Goal: Information Seeking & Learning: Learn about a topic

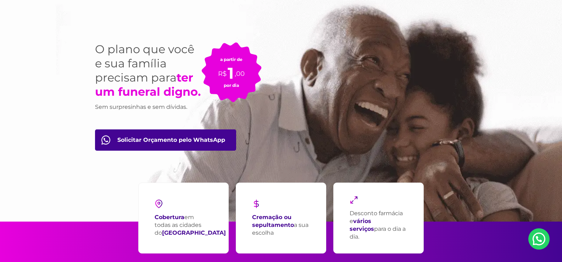
scroll to position [35, 0]
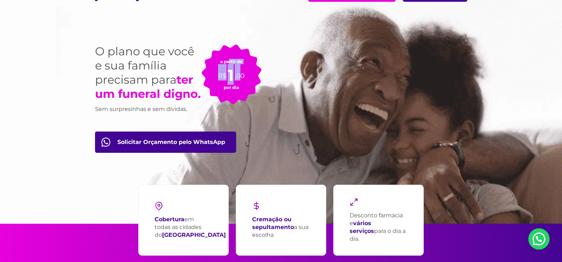
drag, startPoint x: 228, startPoint y: 62, endPoint x: 241, endPoint y: 78, distance: 20.4
click at [241, 78] on div "a partir de R$ 1 ,00 por dia" at bounding box center [231, 74] width 60 height 60
drag, startPoint x: 454, startPoint y: 243, endPoint x: 372, endPoint y: 164, distance: 114.5
click at [452, 241] on div "Cobertura em todas as cidades do [GEOGRAPHIC_DATA] Cremação ou sepultamento a s…" at bounding box center [281, 220] width 372 height 78
drag, startPoint x: 219, startPoint y: 60, endPoint x: 237, endPoint y: 87, distance: 32.9
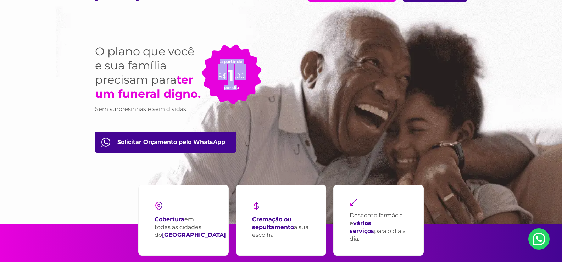
click at [237, 87] on div "a partir de R$ 1 ,00 por dia" at bounding box center [231, 74] width 60 height 60
drag, startPoint x: 440, startPoint y: 227, endPoint x: 440, endPoint y: 189, distance: 39.0
click at [440, 227] on div "Cobertura em todas as cidades do [GEOGRAPHIC_DATA] Cremação ou sepultamento a s…" at bounding box center [281, 220] width 372 height 78
drag, startPoint x: 453, startPoint y: 159, endPoint x: 317, endPoint y: 159, distance: 136.1
click at [317, 159] on div "O plano que você e sua família precisam para ter um funeral digno. Sem surpresi…" at bounding box center [281, 123] width 383 height 201
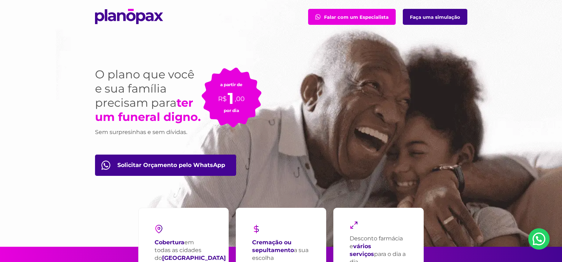
scroll to position [0, 0]
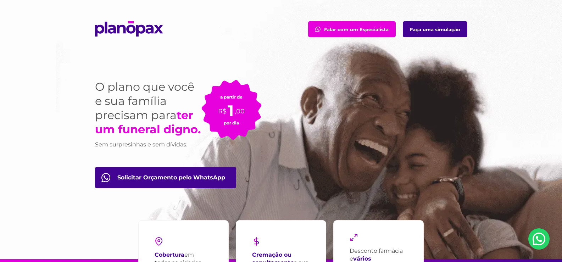
click at [96, 86] on h1 "O plano que você e sua família precisam para ter um funeral digno." at bounding box center [148, 108] width 106 height 57
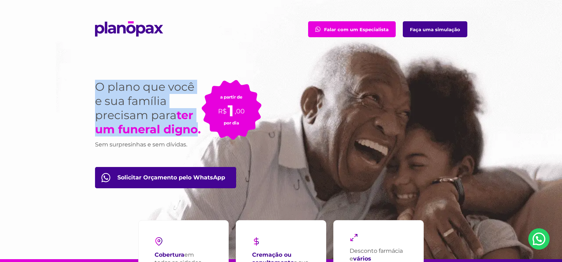
drag, startPoint x: 96, startPoint y: 86, endPoint x: 193, endPoint y: 132, distance: 107.2
click at [193, 132] on h1 "O plano que você e sua família precisam para ter um funeral digno." at bounding box center [148, 108] width 106 height 57
click at [193, 132] on strong "ter um funeral digno." at bounding box center [148, 122] width 106 height 28
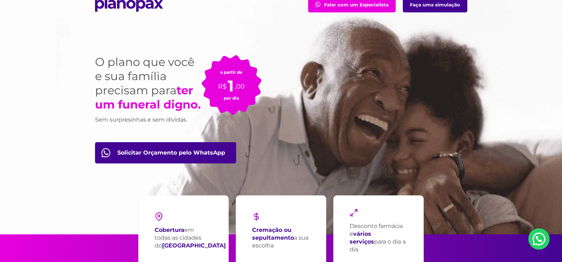
scroll to position [35, 0]
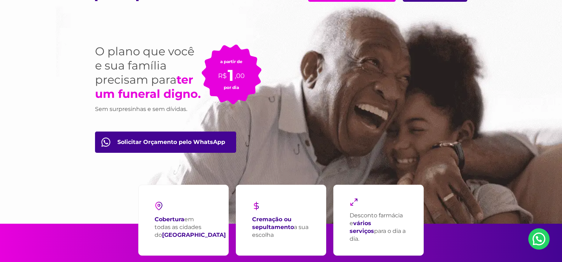
click at [380, 117] on div "O plano que você e sua família precisam para ter um funeral digno. Sem surpresi…" at bounding box center [281, 123] width 383 height 201
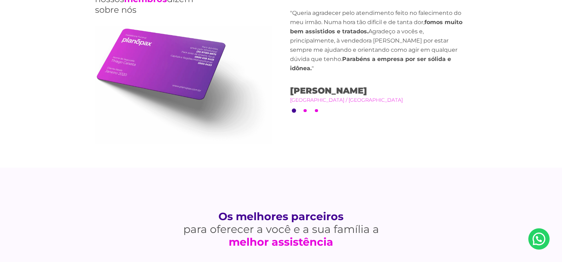
scroll to position [1807, 0]
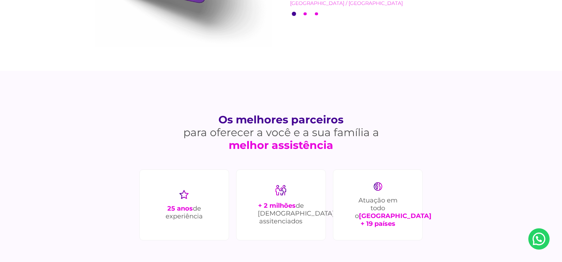
click at [303, 12] on li "2" at bounding box center [305, 14] width 4 height 4
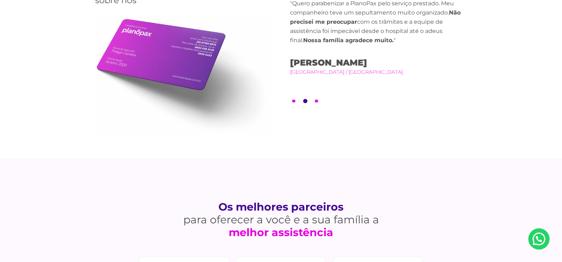
scroll to position [1630, 0]
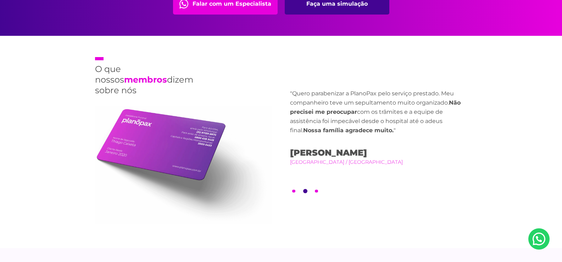
drag, startPoint x: 318, startPoint y: 192, endPoint x: 316, endPoint y: 189, distance: 3.6
click at [317, 191] on div "O que nossos membros dizem sobre nós Previous "Minha irmã faleceu. Acionei a as…" at bounding box center [281, 142] width 383 height 212
click at [315, 190] on button "3" at bounding box center [316, 191] width 3 height 3
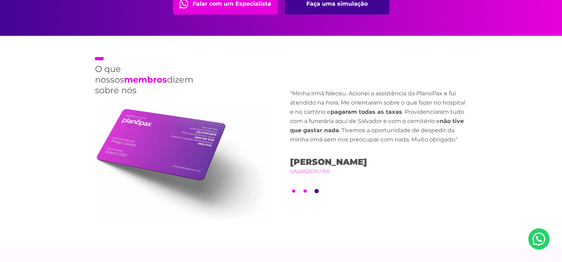
click at [302, 189] on ul "1 2 3" at bounding box center [378, 191] width 177 height 4
click at [294, 190] on button "1" at bounding box center [293, 191] width 3 height 3
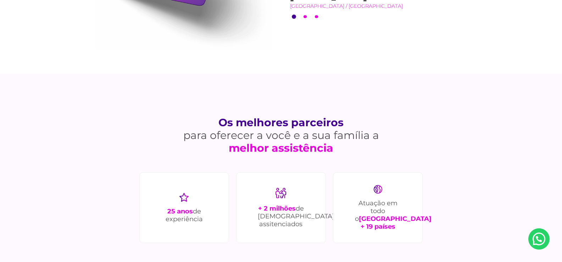
scroll to position [1842, 0]
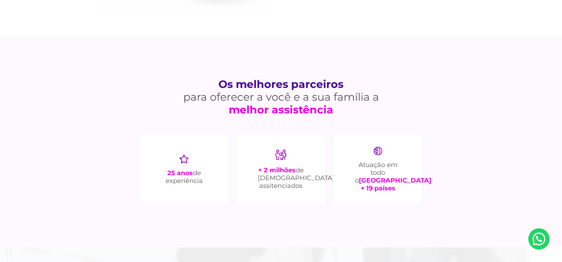
click at [241, 86] on strong "Os melhores parceiros" at bounding box center [281, 84] width 241 height 13
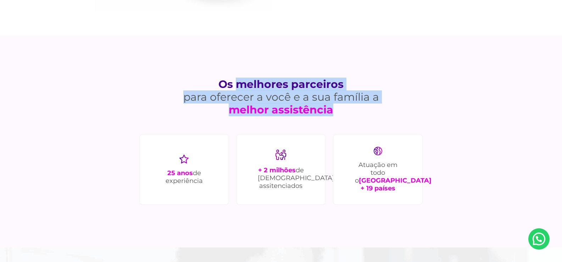
drag, startPoint x: 271, startPoint y: 100, endPoint x: 352, endPoint y: 125, distance: 84.6
click at [352, 125] on div "Os melhores parceiros para oferecer a você e a sua família a melhor assistência…" at bounding box center [281, 141] width 383 height 212
click at [353, 125] on div "Os melhores parceiros para oferecer a você e a sua família a melhor assistência…" at bounding box center [281, 141] width 383 height 212
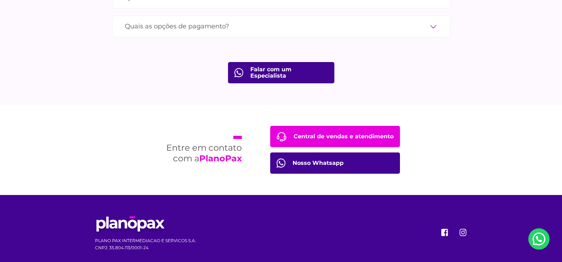
scroll to position [2396, 0]
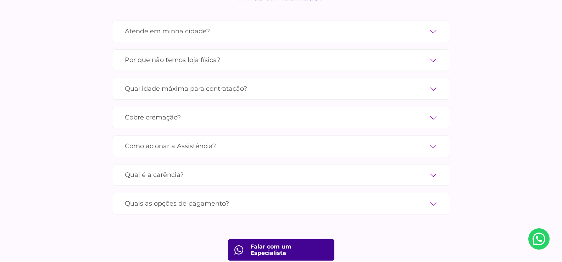
click at [242, 170] on label "Qual é a carência?" at bounding box center [281, 175] width 313 height 12
click at [0, 0] on input "Qual é a carência?" at bounding box center [0, 0] width 0 height 0
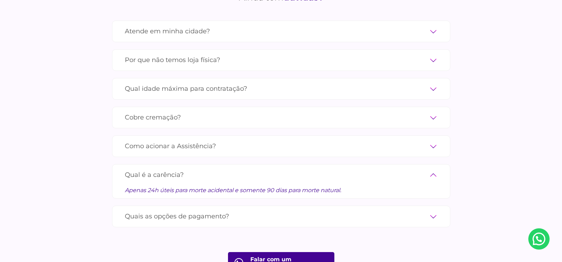
click at [226, 140] on label "Como acionar a Assistência?" at bounding box center [281, 146] width 313 height 12
click at [0, 0] on input "Como acionar a Assistência?" at bounding box center [0, 0] width 0 height 0
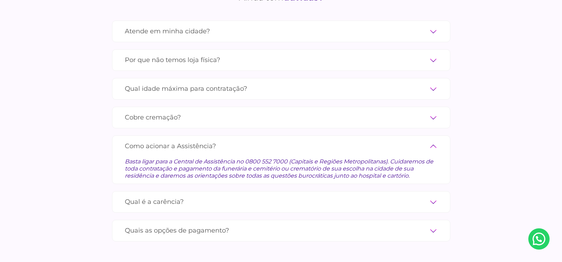
click at [224, 111] on label "Cobre cremação?" at bounding box center [281, 117] width 313 height 12
click at [0, 0] on input "Cobre cremação?" at bounding box center [0, 0] width 0 height 0
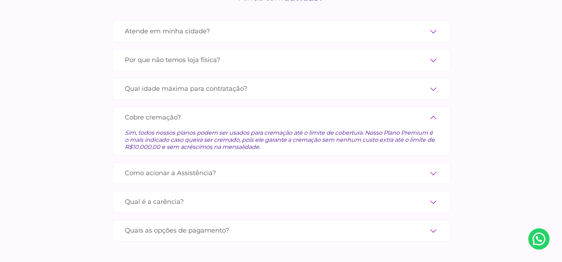
click at [237, 83] on label "Qual idade máxima para contratação?" at bounding box center [281, 89] width 313 height 12
click at [0, 0] on input "Qual idade máxima para contratação?" at bounding box center [0, 0] width 0 height 0
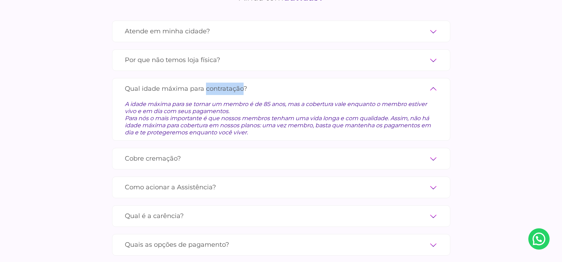
click at [237, 83] on label "Qual idade máxima para contratação?" at bounding box center [281, 89] width 313 height 12
click at [0, 0] on input "Qual idade máxima para contratação?" at bounding box center [0, 0] width 0 height 0
click at [253, 61] on div "Atende em minha cidade? Contamos com parceiros em todas as cidades do [GEOGRAPH…" at bounding box center [281, 142] width 338 height 242
click at [255, 83] on label "Qual idade máxima para contratação?" at bounding box center [281, 89] width 313 height 12
click at [0, 0] on input "Qual idade máxima para contratação?" at bounding box center [0, 0] width 0 height 0
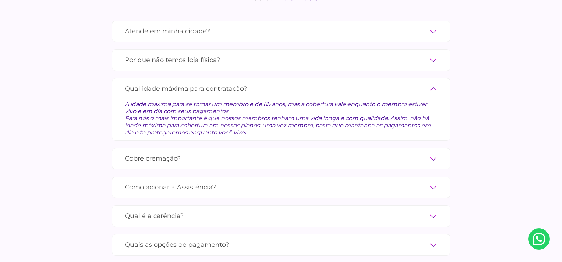
click at [292, 54] on label "Por que não temos loja física?" at bounding box center [281, 60] width 313 height 12
click at [0, 0] on input "Por que não temos loja física?" at bounding box center [0, 0] width 0 height 0
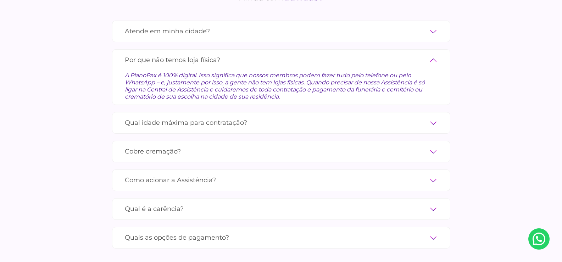
click at [436, 54] on label "Por que não temos loja física?" at bounding box center [281, 60] width 313 height 12
click at [0, 0] on input "Por que não temos loja física?" at bounding box center [0, 0] width 0 height 0
click at [431, 25] on label "Atende em minha cidade?" at bounding box center [281, 31] width 313 height 12
click at [0, 0] on input "Atende em minha cidade?" at bounding box center [0, 0] width 0 height 0
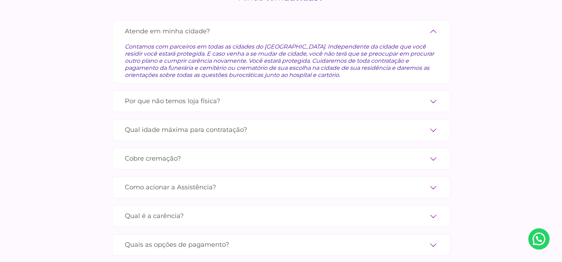
click at [407, 25] on label "Atende em minha cidade?" at bounding box center [281, 31] width 313 height 12
click at [0, 0] on input "Atende em minha cidade?" at bounding box center [0, 0] width 0 height 0
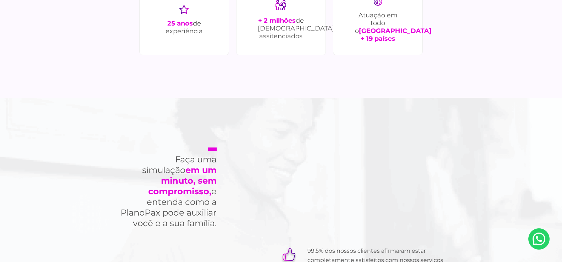
scroll to position [2077, 0]
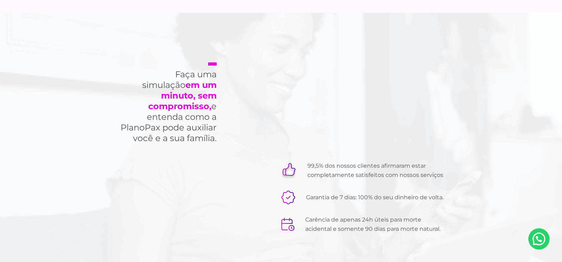
drag, startPoint x: 255, startPoint y: 123, endPoint x: 462, endPoint y: 8, distance: 236.8
click at [191, 95] on strong "em um minuto, sem compromisso," at bounding box center [182, 96] width 68 height 32
click at [332, 109] on div "Faça uma simulação em um minuto, sem compromisso, e entenda como a PlanoPax pod…" at bounding box center [281, 148] width 338 height 270
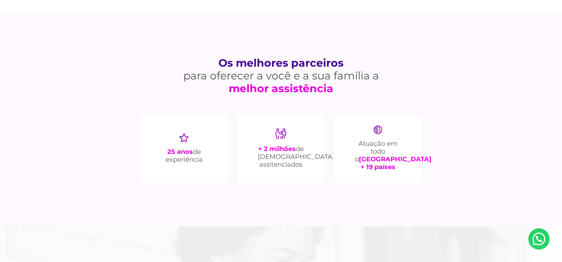
scroll to position [1864, 0]
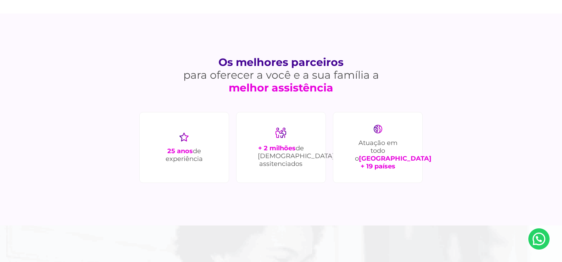
click at [226, 59] on strong "Os melhores parceiros" at bounding box center [281, 62] width 241 height 13
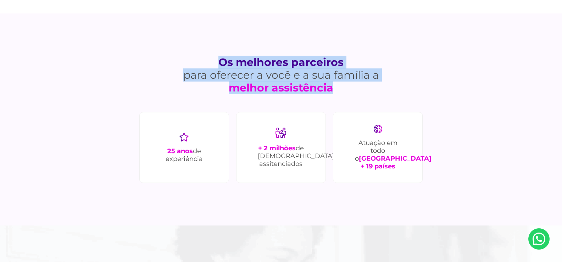
drag, startPoint x: 226, startPoint y: 59, endPoint x: 343, endPoint y: 86, distance: 120.8
click at [343, 86] on h1 "Os melhores parceiros para oferecer a você e a sua família a melhor assistência" at bounding box center [281, 75] width 241 height 38
click at [320, 86] on strong "melhor assistência" at bounding box center [281, 87] width 241 height 13
drag, startPoint x: 320, startPoint y: 86, endPoint x: 215, endPoint y: 61, distance: 107.1
click at [215, 61] on h1 "Os melhores parceiros para oferecer a você e a sua família a melhor assistência" at bounding box center [281, 75] width 241 height 38
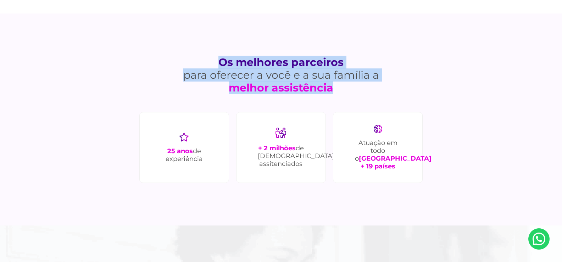
click at [223, 63] on strong "Os melhores parceiros" at bounding box center [281, 62] width 241 height 13
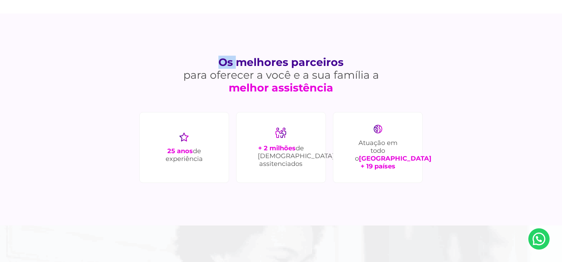
click at [223, 63] on strong "Os melhores parceiros" at bounding box center [281, 62] width 241 height 13
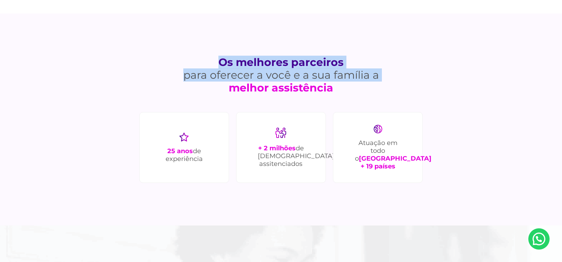
drag, startPoint x: 223, startPoint y: 63, endPoint x: 270, endPoint y: 76, distance: 48.1
click at [270, 76] on h1 "Os melhores parceiros para oferecer a você e a sua família a melhor assistência" at bounding box center [281, 75] width 241 height 38
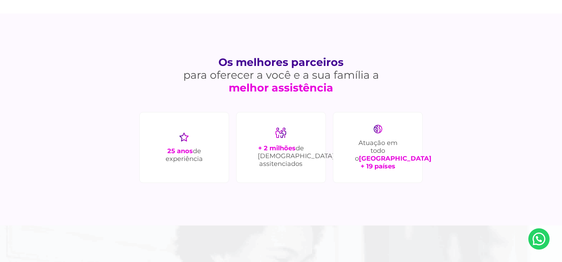
click at [368, 77] on h1 "Os melhores parceiros para oferecer a você e a sua família a melhor assistência" at bounding box center [281, 75] width 241 height 38
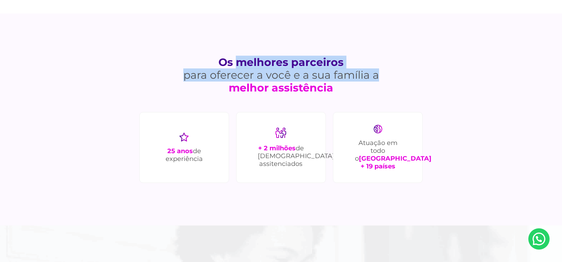
drag, startPoint x: 368, startPoint y: 77, endPoint x: 240, endPoint y: 60, distance: 129.4
click at [241, 60] on h1 "Os melhores parceiros para oferecer a você e a sua família a melhor assistência" at bounding box center [281, 75] width 241 height 38
click at [227, 77] on h1 "Os melhores parceiros para oferecer a você e a sua família a melhor assistência" at bounding box center [281, 75] width 241 height 38
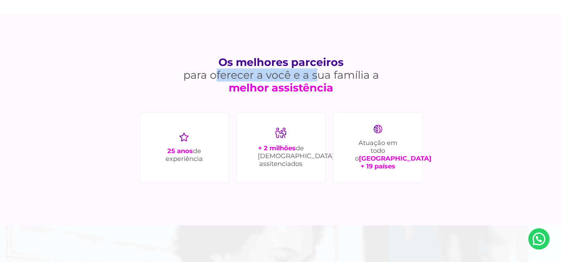
drag, startPoint x: 227, startPoint y: 77, endPoint x: 329, endPoint y: 79, distance: 101.4
click at [319, 79] on h1 "Os melhores parceiros para oferecer a você e a sua família a melhor assistência" at bounding box center [281, 75] width 241 height 38
click at [329, 79] on h1 "Os melhores parceiros para oferecer a você e a sua família a melhor assistência" at bounding box center [281, 75] width 241 height 38
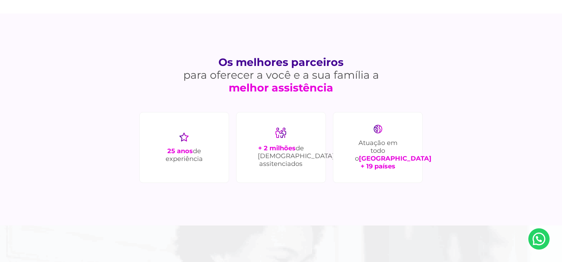
click at [338, 74] on h1 "Os melhores parceiros para oferecer a você e a sua família a melhor assistência" at bounding box center [281, 75] width 241 height 38
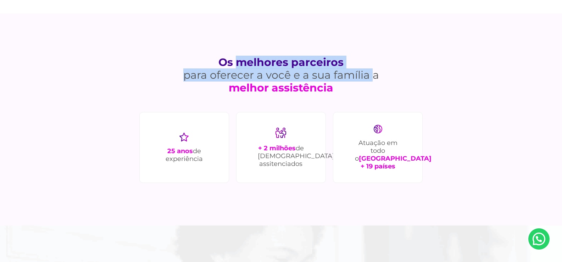
drag, startPoint x: 338, startPoint y: 74, endPoint x: 242, endPoint y: 75, distance: 95.3
click at [241, 72] on h1 "Os melhores parceiros para oferecer a você e a sua família a melhor assistência" at bounding box center [281, 75] width 241 height 38
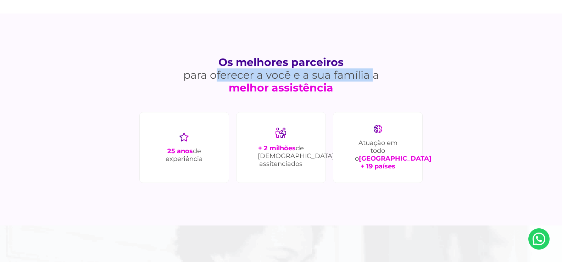
click at [242, 75] on h1 "Os melhores parceiros para oferecer a você e a sua família a melhor assistência" at bounding box center [281, 75] width 241 height 38
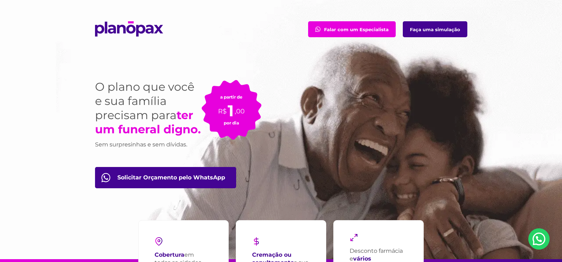
scroll to position [213, 0]
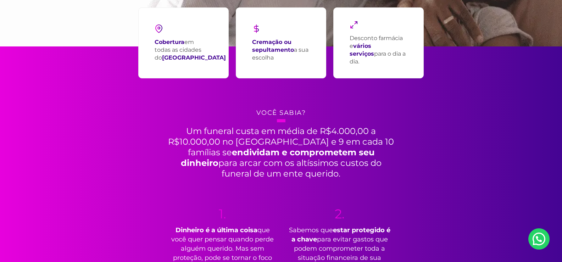
click at [189, 133] on h2 "Um funeral custa em média de R$4.000,00 a R$10.000,00 no [GEOGRAPHIC_DATA] e 9 …" at bounding box center [281, 149] width 230 height 60
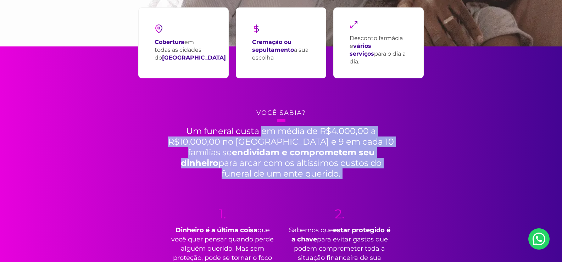
drag, startPoint x: 189, startPoint y: 133, endPoint x: 300, endPoint y: 173, distance: 118.9
click at [300, 173] on h2 "Um funeral custa em média de R$4.000,00 a R$10.000,00 no [GEOGRAPHIC_DATA] e 9 …" at bounding box center [281, 149] width 230 height 60
drag, startPoint x: 300, startPoint y: 173, endPoint x: 201, endPoint y: 134, distance: 106.5
click at [201, 134] on h2 "Um funeral custa em média de R$4.000,00 a R$10.000,00 no [GEOGRAPHIC_DATA] e 9 …" at bounding box center [281, 149] width 230 height 60
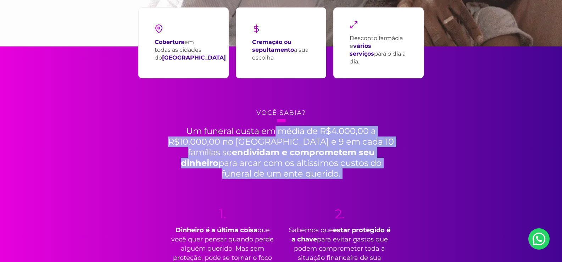
click at [198, 132] on h2 "Um funeral custa em média de R$4.000,00 a R$10.000,00 no [GEOGRAPHIC_DATA] e 9 …" at bounding box center [281, 149] width 230 height 60
drag, startPoint x: 198, startPoint y: 132, endPoint x: 308, endPoint y: 170, distance: 116.3
click at [308, 170] on h2 "Um funeral custa em média de R$4.000,00 a R$10.000,00 no [GEOGRAPHIC_DATA] e 9 …" at bounding box center [281, 149] width 230 height 60
drag, startPoint x: 308, startPoint y: 170, endPoint x: 183, endPoint y: 134, distance: 130.3
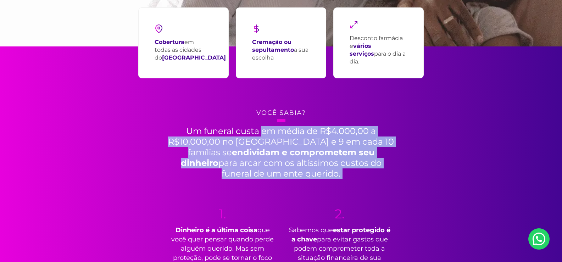
click at [184, 135] on h2 "Um funeral custa em média de R$4.000,00 a R$10.000,00 no [GEOGRAPHIC_DATA] e 9 …" at bounding box center [281, 149] width 230 height 60
click at [183, 134] on h2 "Um funeral custa em média de R$4.000,00 a R$10.000,00 no [GEOGRAPHIC_DATA] e 9 …" at bounding box center [281, 149] width 230 height 60
drag, startPoint x: 183, startPoint y: 134, endPoint x: 305, endPoint y: 184, distance: 131.6
click at [305, 184] on div "Cobertura em todas as cidades do [GEOGRAPHIC_DATA] Cremação ou sepultamento a s…" at bounding box center [281, 169] width 383 height 246
click at [304, 178] on h2 "Um funeral custa em média de R$4.000,00 a R$10.000,00 no [GEOGRAPHIC_DATA] e 9 …" at bounding box center [281, 149] width 230 height 60
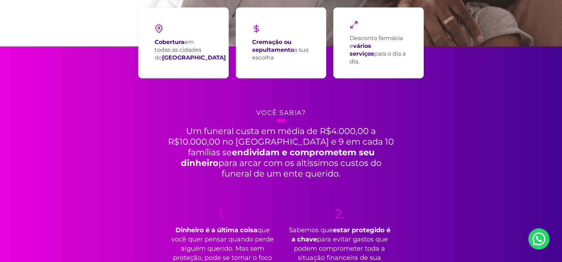
click at [302, 174] on h2 "Um funeral custa em média de R$4.000,00 a R$10.000,00 no [GEOGRAPHIC_DATA] e 9 …" at bounding box center [281, 149] width 230 height 60
click at [303, 175] on h2 "Um funeral custa em média de R$4.000,00 a R$10.000,00 no [GEOGRAPHIC_DATA] e 9 …" at bounding box center [281, 149] width 230 height 60
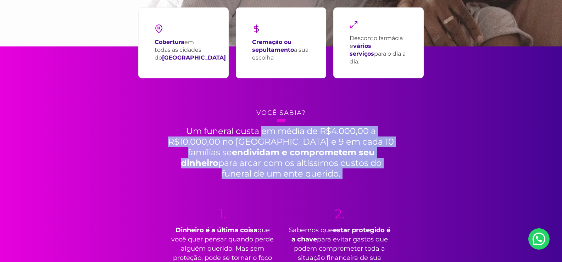
click at [303, 175] on h2 "Um funeral custa em média de R$4.000,00 a R$10.000,00 no [GEOGRAPHIC_DATA] e 9 …" at bounding box center [281, 149] width 230 height 60
click at [310, 161] on h2 "Um funeral custa em média de R$4.000,00 a R$10.000,00 no [GEOGRAPHIC_DATA] e 9 …" at bounding box center [281, 149] width 230 height 60
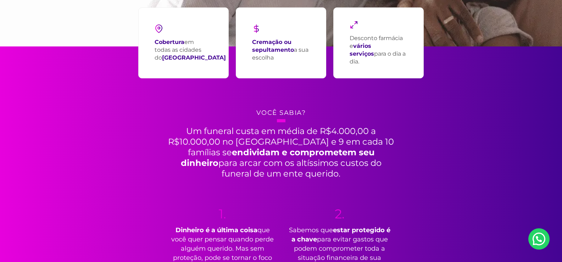
click at [292, 175] on h2 "Um funeral custa em média de R$4.000,00 a R$10.000,00 no [GEOGRAPHIC_DATA] e 9 …" at bounding box center [281, 149] width 230 height 60
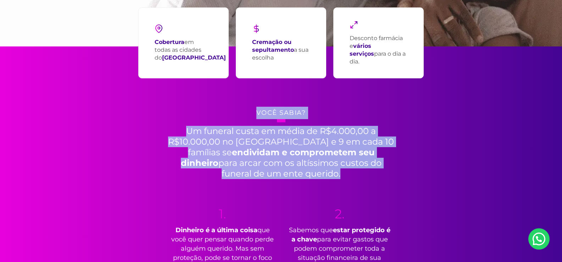
drag, startPoint x: 292, startPoint y: 175, endPoint x: 175, endPoint y: 125, distance: 127.0
click at [149, 122] on div "Cobertura em todas as cidades do [GEOGRAPHIC_DATA] Cremação ou sepultamento a s…" at bounding box center [281, 169] width 383 height 246
click at [195, 135] on h2 "Um funeral custa em média de R$4.000,00 a R$10.000,00 no [GEOGRAPHIC_DATA] e 9 …" at bounding box center [281, 149] width 230 height 60
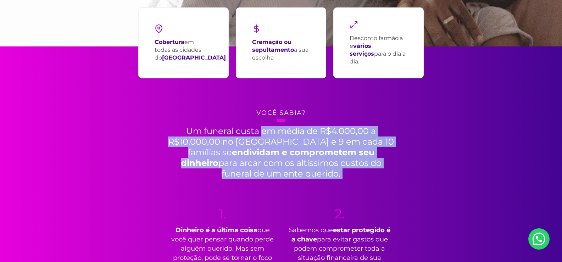
drag, startPoint x: 195, startPoint y: 135, endPoint x: 303, endPoint y: 170, distance: 114.3
click at [303, 170] on h2 "Um funeral custa em média de R$4.000,00 a R$10.000,00 no [GEOGRAPHIC_DATA] e 9 …" at bounding box center [281, 149] width 230 height 60
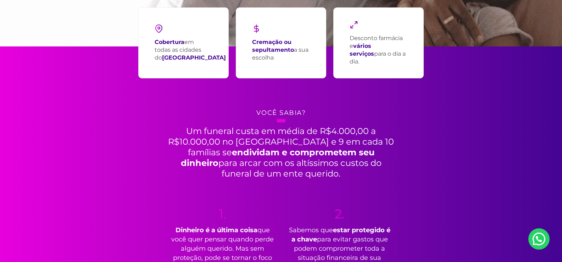
click at [306, 176] on h2 "Um funeral custa em média de R$4.000,00 a R$10.000,00 no [GEOGRAPHIC_DATA] e 9 …" at bounding box center [281, 149] width 230 height 60
click at [305, 176] on h2 "Um funeral custa em média de R$4.000,00 a R$10.000,00 no [GEOGRAPHIC_DATA] e 9 …" at bounding box center [281, 149] width 230 height 60
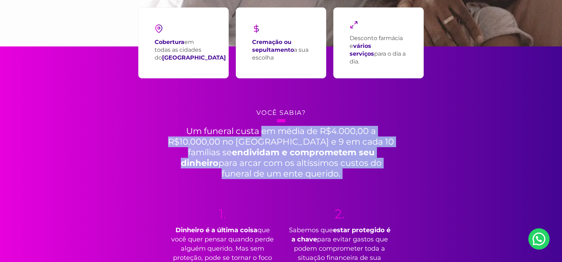
click at [305, 176] on h2 "Um funeral custa em média de R$4.000,00 a R$10.000,00 no [GEOGRAPHIC_DATA] e 9 …" at bounding box center [281, 149] width 230 height 60
click at [316, 171] on h2 "Um funeral custa em média de R$4.000,00 a R$10.000,00 no [GEOGRAPHIC_DATA] e 9 …" at bounding box center [281, 149] width 230 height 60
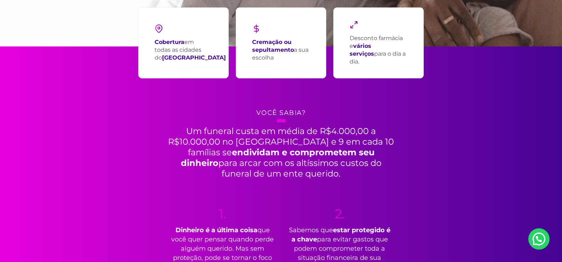
click at [192, 134] on h2 "Um funeral custa em média de R$4.000,00 a R$10.000,00 no [GEOGRAPHIC_DATA] e 9 …" at bounding box center [281, 149] width 230 height 60
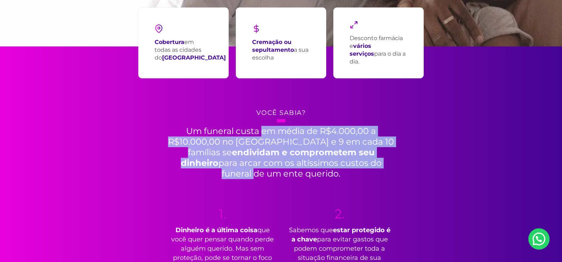
drag, startPoint x: 192, startPoint y: 134, endPoint x: 307, endPoint y: 168, distance: 120.3
click at [307, 168] on h2 "Um funeral custa em média de R$4.000,00 a R$10.000,00 no [GEOGRAPHIC_DATA] e 9 …" at bounding box center [281, 149] width 230 height 60
drag, startPoint x: 277, startPoint y: 164, endPoint x: 187, endPoint y: 130, distance: 95.8
click at [187, 130] on h2 "Um funeral custa em média de R$4.000,00 a R$10.000,00 no [GEOGRAPHIC_DATA] e 9 …" at bounding box center [281, 149] width 230 height 60
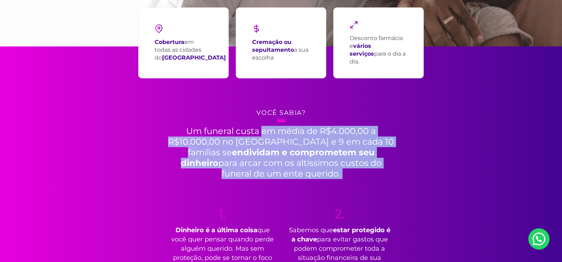
click at [187, 130] on h2 "Um funeral custa em média de R$4.000,00 a R$10.000,00 no [GEOGRAPHIC_DATA] e 9 …" at bounding box center [281, 149] width 230 height 60
drag, startPoint x: 187, startPoint y: 130, endPoint x: 306, endPoint y: 173, distance: 126.8
click at [306, 173] on h2 "Um funeral custa em média de R$4.000,00 a R$10.000,00 no [GEOGRAPHIC_DATA] e 9 …" at bounding box center [281, 149] width 230 height 60
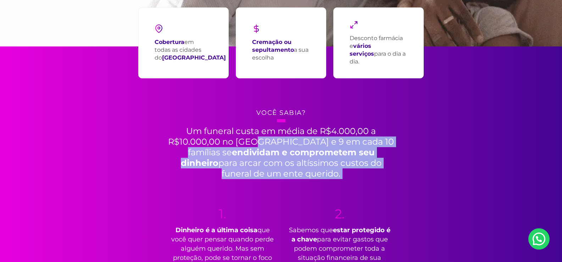
drag, startPoint x: 306, startPoint y: 173, endPoint x: 190, endPoint y: 134, distance: 122.7
click at [192, 136] on h2 "Um funeral custa em média de R$4.000,00 a R$10.000,00 no [GEOGRAPHIC_DATA] e 9 …" at bounding box center [281, 149] width 230 height 60
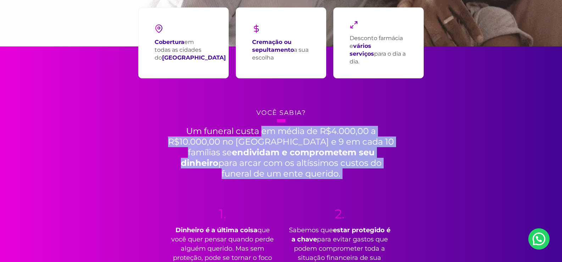
click at [190, 134] on h2 "Um funeral custa em média de R$4.000,00 a R$10.000,00 no [GEOGRAPHIC_DATA] e 9 …" at bounding box center [281, 149] width 230 height 60
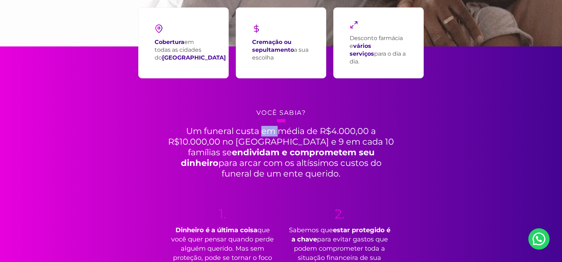
click at [190, 134] on h2 "Um funeral custa em média de R$4.000,00 a R$10.000,00 no [GEOGRAPHIC_DATA] e 9 …" at bounding box center [281, 149] width 230 height 60
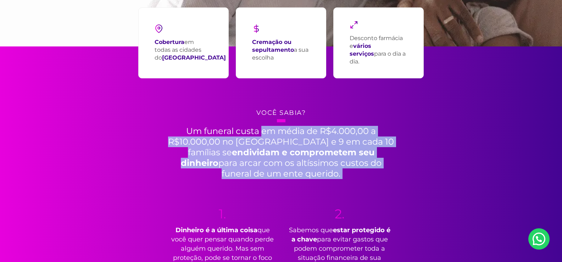
drag, startPoint x: 190, startPoint y: 134, endPoint x: 289, endPoint y: 163, distance: 103.2
click at [289, 163] on h2 "Um funeral custa em média de R$4.000,00 a R$10.000,00 no [GEOGRAPHIC_DATA] e 9 …" at bounding box center [281, 149] width 230 height 60
click at [299, 170] on h2 "Um funeral custa em média de R$4.000,00 a R$10.000,00 no [GEOGRAPHIC_DATA] e 9 …" at bounding box center [281, 149] width 230 height 60
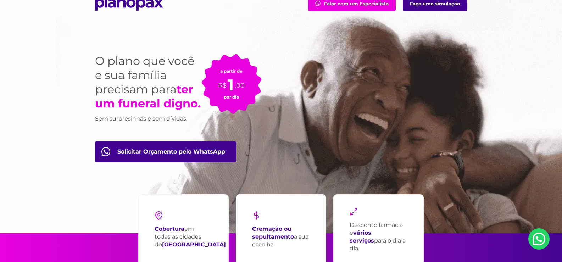
scroll to position [0, 0]
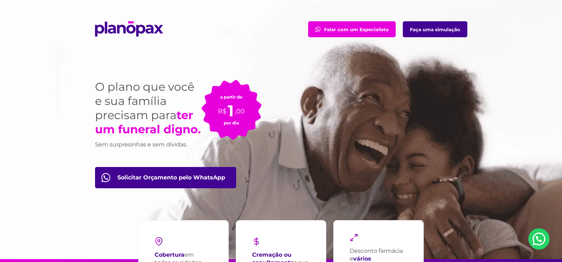
click at [93, 87] on div "O plano que você e sua família precisam para ter um funeral digno. Sem surpresi…" at bounding box center [281, 158] width 383 height 201
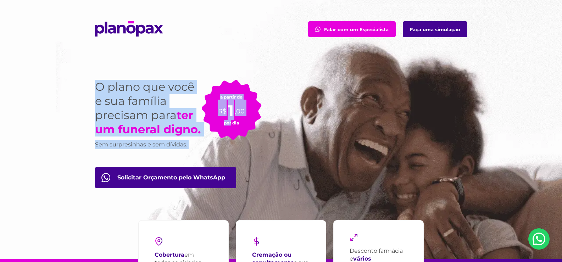
drag, startPoint x: 93, startPoint y: 87, endPoint x: 204, endPoint y: 134, distance: 120.4
click at [204, 134] on div "O plano que você e sua família precisam para ter um funeral digno. Sem surpresi…" at bounding box center [281, 158] width 383 height 201
click at [201, 132] on h1 "O plano que você e sua família precisam para ter um funeral digno." at bounding box center [148, 108] width 106 height 57
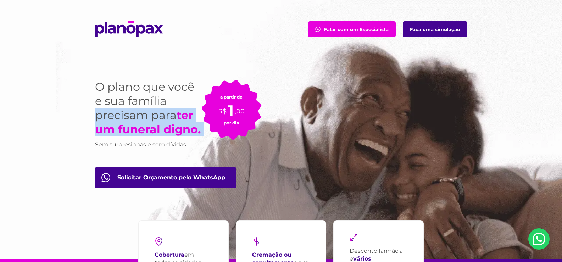
drag, startPoint x: 167, startPoint y: 122, endPoint x: 123, endPoint y: 113, distance: 45.5
click at [123, 113] on h1 "O plano que você e sua família precisam para ter um funeral digno." at bounding box center [148, 108] width 106 height 57
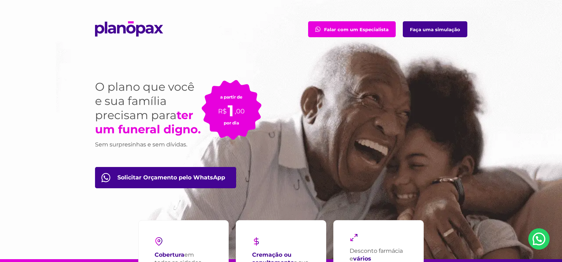
drag, startPoint x: 245, startPoint y: 106, endPoint x: 258, endPoint y: 124, distance: 22.5
click at [260, 125] on div "a partir de R$ 1 ,00 por dia" at bounding box center [231, 110] width 60 height 60
drag, startPoint x: 255, startPoint y: 120, endPoint x: 244, endPoint y: 125, distance: 12.4
click at [259, 140] on div "a partir de R$ 1 ,00 por dia" at bounding box center [231, 110] width 60 height 60
drag, startPoint x: 219, startPoint y: 95, endPoint x: 248, endPoint y: 141, distance: 54.5
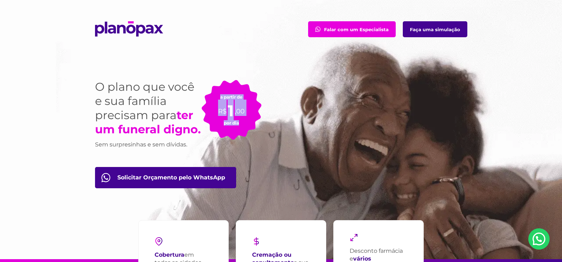
click at [248, 141] on div "O plano que você e sua família precisam para ter um funeral digno. Sem surpresi…" at bounding box center [178, 114] width 167 height 69
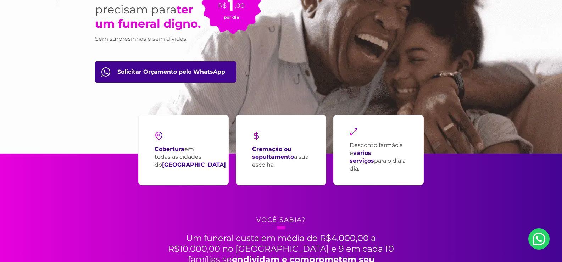
scroll to position [106, 0]
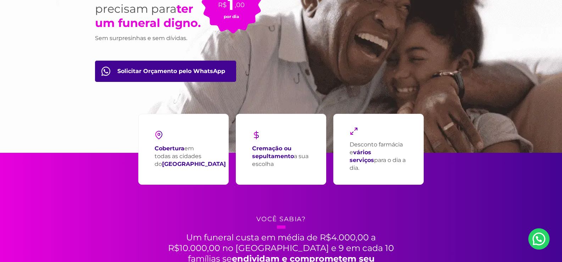
click at [253, 145] on p "Cremação ou sepultamento a sua escolha" at bounding box center [281, 156] width 58 height 23
drag, startPoint x: 253, startPoint y: 144, endPoint x: 280, endPoint y: 166, distance: 34.2
click at [280, 166] on p "Cremação ou sepultamento a sua escolha" at bounding box center [281, 156] width 58 height 23
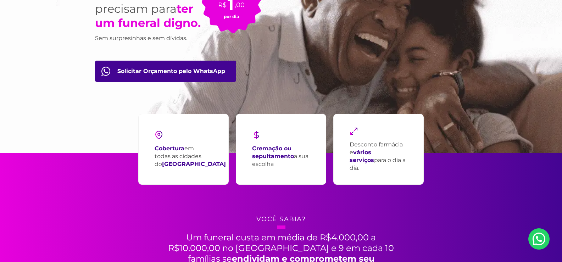
click at [280, 166] on p "Cremação ou sepultamento a sua escolha" at bounding box center [281, 156] width 58 height 23
drag, startPoint x: 280, startPoint y: 166, endPoint x: 253, endPoint y: 146, distance: 33.4
click at [253, 146] on p "Cremação ou sepultamento a sua escolha" at bounding box center [281, 156] width 58 height 23
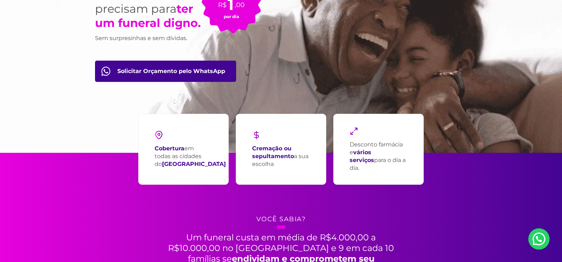
click at [253, 146] on strong "Cremação ou sepultamento" at bounding box center [273, 152] width 42 height 15
drag, startPoint x: 253, startPoint y: 146, endPoint x: 288, endPoint y: 167, distance: 41.1
click at [288, 167] on p "Cremação ou sepultamento a sua escolha" at bounding box center [281, 156] width 58 height 23
click at [158, 145] on strong "Cobertura" at bounding box center [169, 148] width 30 height 7
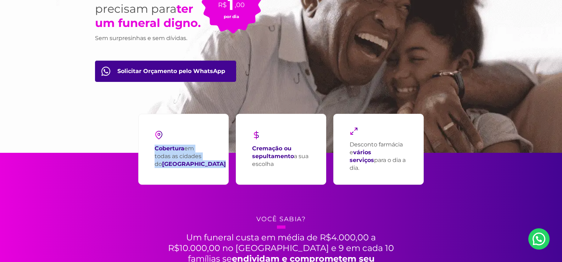
drag, startPoint x: 158, startPoint y: 145, endPoint x: 182, endPoint y: 168, distance: 33.1
click at [182, 168] on p "Cobertura em todas as cidades do [GEOGRAPHIC_DATA]" at bounding box center [189, 156] width 71 height 23
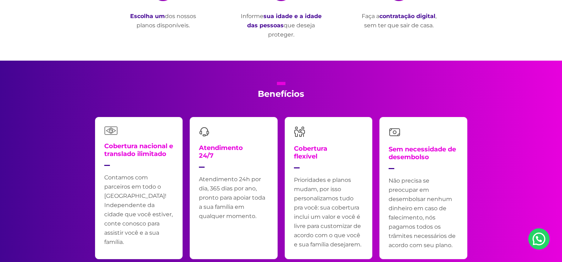
scroll to position [1594, 0]
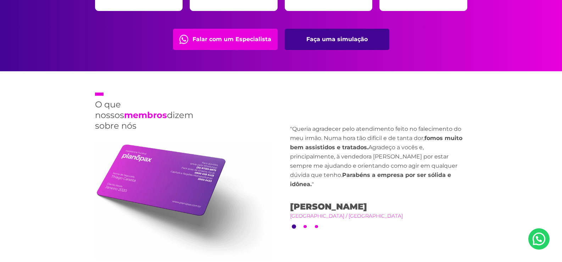
drag, startPoint x: 271, startPoint y: 170, endPoint x: 255, endPoint y: 162, distance: 17.7
click at [242, 166] on div "O que nossos membros dizem sobre nós Previous "Minha irmã faleceu. Acionei a as…" at bounding box center [281, 177] width 383 height 212
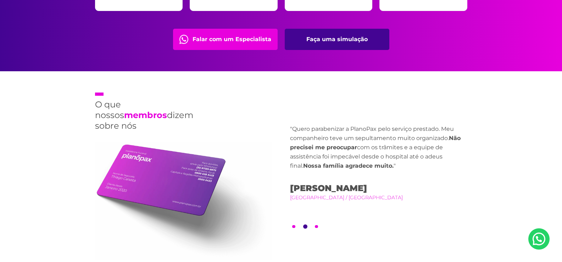
drag, startPoint x: 360, startPoint y: 191, endPoint x: 296, endPoint y: 185, distance: 64.4
click at [284, 191] on div "O que nossos membros dizem sobre nós Previous "Minha irmã faleceu. Acionei a as…" at bounding box center [281, 177] width 383 height 212
click at [314, 170] on p ""Quero parabenizar a PlanoPax pelo serviço prestado. Meu companheiro teve um se…" at bounding box center [378, 147] width 177 height 46
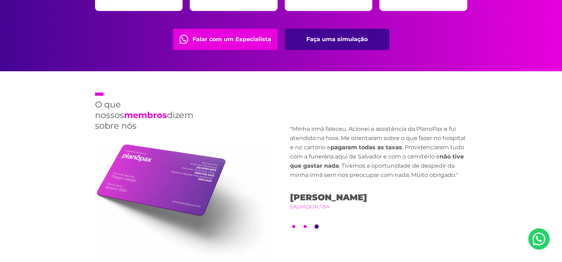
drag, startPoint x: 367, startPoint y: 174, endPoint x: 277, endPoint y: 168, distance: 90.9
click at [284, 170] on div "O que nossos membros dizem sobre nós Previous "Minha irmã faleceu. Acionei a as…" at bounding box center [281, 177] width 383 height 212
drag, startPoint x: 341, startPoint y: 162, endPoint x: 272, endPoint y: 165, distance: 68.5
click at [272, 165] on div "O que nossos membros dizem sobre nós Previous "Minha irmã faleceu. Acionei a as…" at bounding box center [281, 177] width 383 height 212
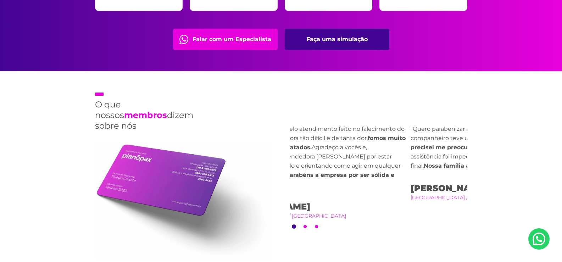
drag, startPoint x: 375, startPoint y: 180, endPoint x: 320, endPoint y: 186, distance: 54.9
click at [321, 187] on div ""Queria agradecer pelo atendimento feito no falecimento do meu irmão. Numa hora…" at bounding box center [321, 171] width 177 height 95
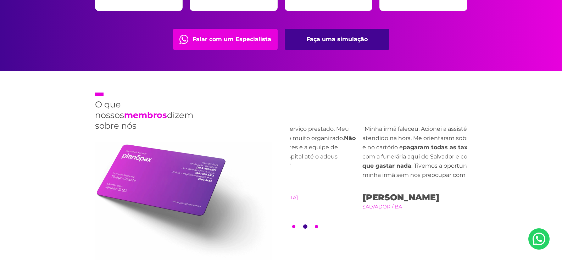
drag, startPoint x: 405, startPoint y: 187, endPoint x: 297, endPoint y: 188, distance: 108.8
click at [297, 188] on div ""Quero parabenizar a PlanoPax pelo serviço prestado. Meu companheiro teve um se…" at bounding box center [273, 162] width 177 height 77
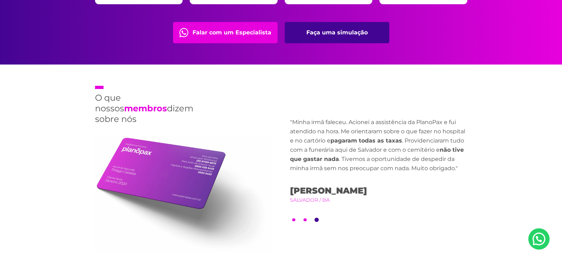
scroll to position [1701, 0]
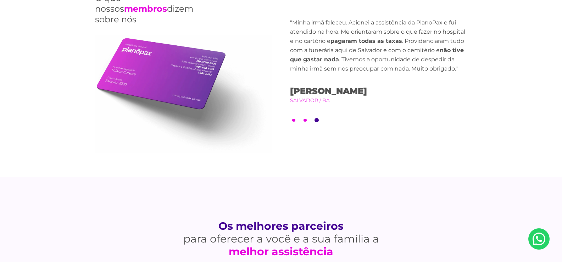
click at [198, 222] on strong "Os melhores parceiros" at bounding box center [281, 226] width 241 height 13
click at [219, 226] on strong "Os melhores parceiros" at bounding box center [281, 226] width 241 height 13
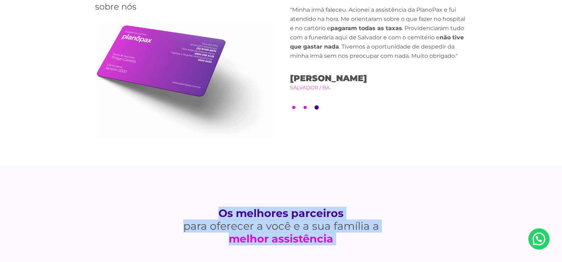
drag, startPoint x: 219, startPoint y: 226, endPoint x: 326, endPoint y: 255, distance: 111.2
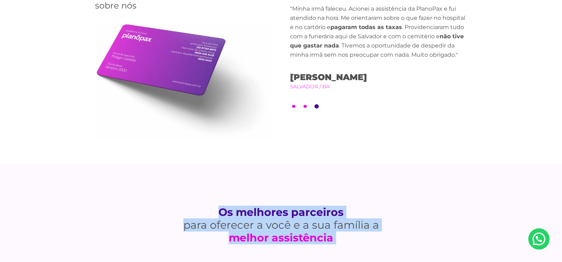
click at [328, 221] on h1 "Os melhores parceiros para oferecer a você e a sua família a melhor assistência" at bounding box center [281, 225] width 241 height 38
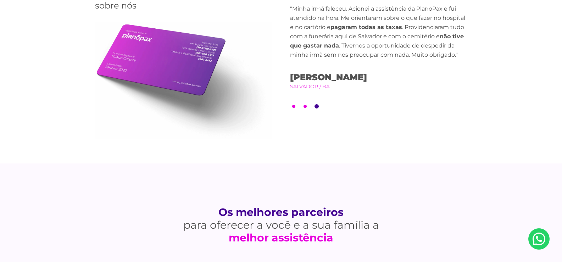
click at [331, 243] on strong "melhor assistência" at bounding box center [281, 237] width 241 height 13
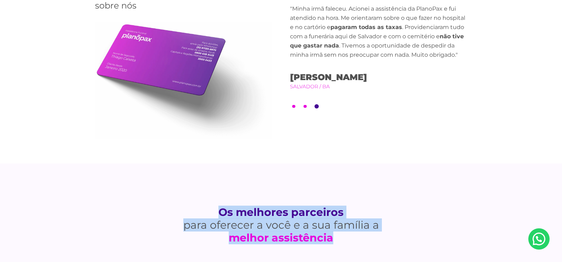
drag, startPoint x: 331, startPoint y: 243, endPoint x: 225, endPoint y: 206, distance: 112.1
click at [225, 206] on h1 "Os melhores parceiros para oferecer a você e a sua família a melhor assistência" at bounding box center [281, 225] width 241 height 38
click at [228, 209] on strong "Os melhores parceiros" at bounding box center [281, 212] width 241 height 13
drag, startPoint x: 228, startPoint y: 209, endPoint x: 322, endPoint y: 245, distance: 100.2
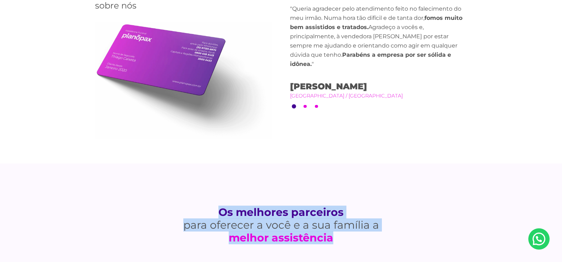
click at [317, 238] on strong "melhor assistência" at bounding box center [281, 237] width 241 height 13
drag, startPoint x: 317, startPoint y: 238, endPoint x: 202, endPoint y: 210, distance: 118.7
click at [202, 210] on h1 "Os melhores parceiros para oferecer a você e a sua família a melhor assistência" at bounding box center [281, 225] width 241 height 38
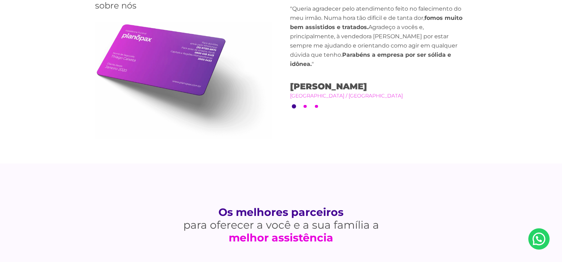
click at [226, 212] on strong "Os melhores parceiros" at bounding box center [281, 212] width 241 height 13
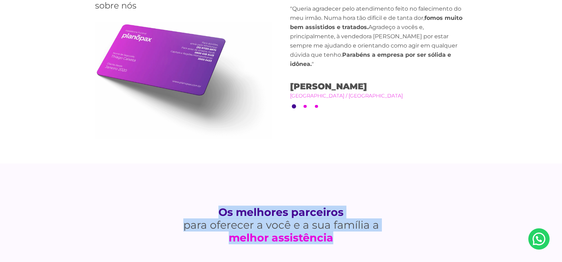
drag, startPoint x: 226, startPoint y: 212, endPoint x: 318, endPoint y: 238, distance: 96.2
click at [318, 238] on strong "melhor assistência" at bounding box center [281, 237] width 241 height 13
drag, startPoint x: 318, startPoint y: 238, endPoint x: 215, endPoint y: 212, distance: 106.0
click at [215, 212] on h1 "Os melhores parceiros para oferecer a você e a sua família a melhor assistência" at bounding box center [281, 225] width 241 height 38
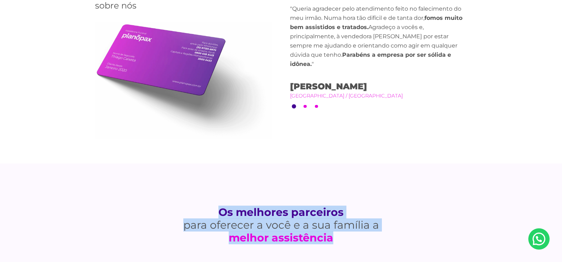
click at [223, 213] on strong "Os melhores parceiros" at bounding box center [281, 212] width 241 height 13
drag, startPoint x: 223, startPoint y: 213, endPoint x: 310, endPoint y: 236, distance: 89.7
click at [310, 236] on h1 "Os melhores parceiros para oferecer a você e a sua família a melhor assistência" at bounding box center [281, 225] width 241 height 38
click at [310, 236] on strong "melhor assistência" at bounding box center [281, 237] width 241 height 13
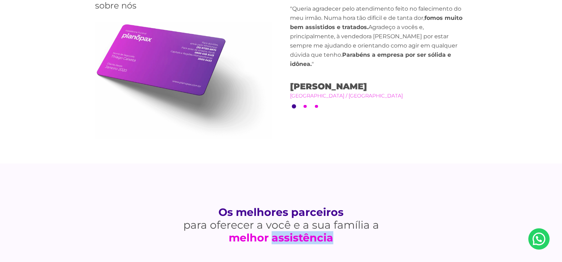
click at [310, 236] on strong "melhor assistência" at bounding box center [281, 237] width 241 height 13
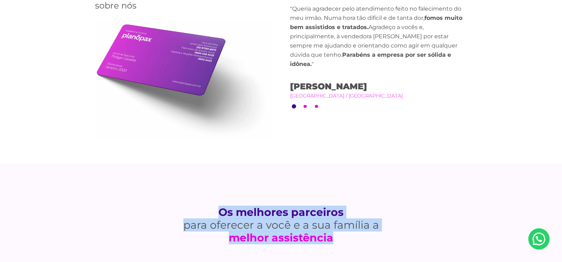
drag, startPoint x: 310, startPoint y: 236, endPoint x: 221, endPoint y: 209, distance: 93.3
click at [221, 209] on h1 "Os melhores parceiros para oferecer a você e a sua família a melhor assistência" at bounding box center [281, 225] width 241 height 38
click at [221, 209] on strong "Os melhores parceiros" at bounding box center [281, 212] width 241 height 13
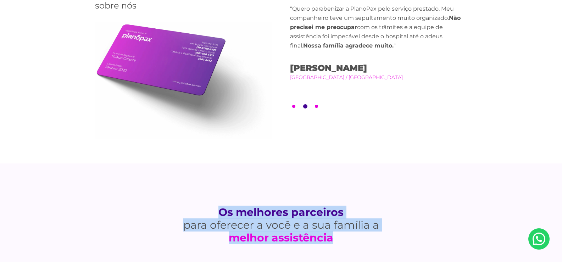
drag, startPoint x: 221, startPoint y: 209, endPoint x: 311, endPoint y: 236, distance: 94.7
click at [311, 236] on h1 "Os melhores parceiros para oferecer a você e a sua família a melhor assistência" at bounding box center [281, 225] width 241 height 38
click at [311, 236] on strong "melhor assistência" at bounding box center [281, 237] width 241 height 13
drag, startPoint x: 311, startPoint y: 236, endPoint x: 232, endPoint y: 209, distance: 83.9
click at [232, 209] on h1 "Os melhores parceiros para oferecer a você e a sua família a melhor assistência" at bounding box center [281, 225] width 241 height 38
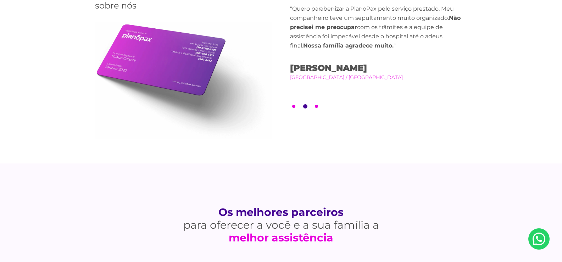
click at [230, 209] on strong "Os melhores parceiros" at bounding box center [281, 212] width 241 height 13
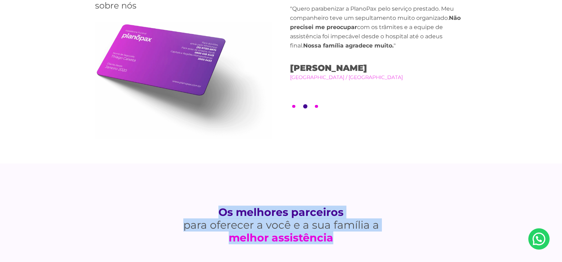
drag, startPoint x: 230, startPoint y: 209, endPoint x: 307, endPoint y: 242, distance: 83.3
click at [307, 242] on h1 "Os melhores parceiros para oferecer a você e a sua família a melhor assistência" at bounding box center [281, 225] width 241 height 38
click at [307, 242] on strong "melhor assistência" at bounding box center [281, 237] width 241 height 13
drag, startPoint x: 307, startPoint y: 242, endPoint x: 223, endPoint y: 212, distance: 89.3
click at [223, 212] on h1 "Os melhores parceiros para oferecer a você e a sua família a melhor assistência" at bounding box center [281, 225] width 241 height 38
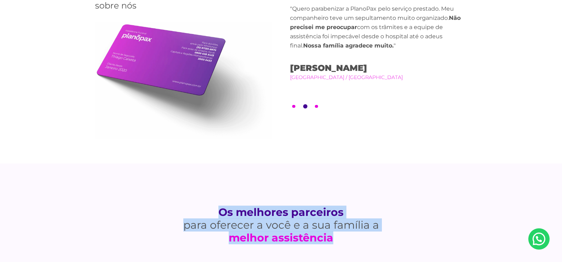
click at [223, 212] on strong "Os melhores parceiros" at bounding box center [281, 212] width 241 height 13
drag, startPoint x: 223, startPoint y: 212, endPoint x: 304, endPoint y: 242, distance: 86.5
click at [304, 242] on h1 "Os melhores parceiros para oferecer a você e a sua família a melhor assistência" at bounding box center [281, 225] width 241 height 38
click at [304, 242] on strong "melhor assistência" at bounding box center [281, 237] width 241 height 13
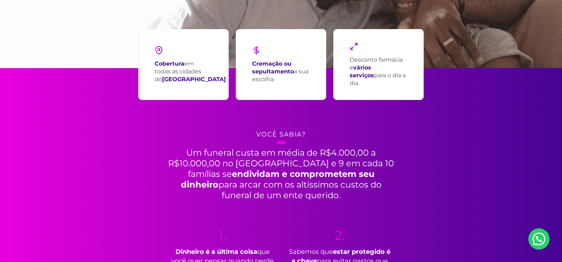
scroll to position [49, 0]
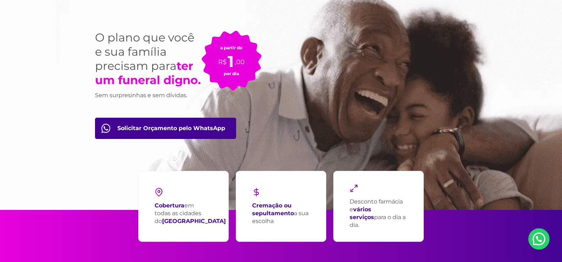
drag, startPoint x: 257, startPoint y: 194, endPoint x: 262, endPoint y: 193, distance: 5.0
click at [268, 195] on div "Cremação ou sepultamento a sua escolha" at bounding box center [281, 206] width 90 height 71
click at [258, 192] on img at bounding box center [256, 192] width 9 height 9
drag, startPoint x: 258, startPoint y: 192, endPoint x: 278, endPoint y: 200, distance: 21.6
click at [272, 196] on div "Cremação ou sepultamento a sua escolha" at bounding box center [281, 206] width 90 height 71
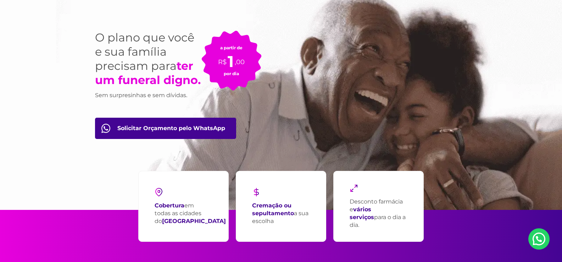
click at [278, 200] on div "Cremação ou sepultamento a sua escolha" at bounding box center [281, 206] width 90 height 71
click at [261, 202] on strong "Cremação ou sepultamento" at bounding box center [273, 209] width 42 height 15
drag, startPoint x: 261, startPoint y: 202, endPoint x: 297, endPoint y: 221, distance: 40.3
click at [297, 221] on p "Cremação ou sepultamento a sua escolha" at bounding box center [281, 213] width 58 height 23
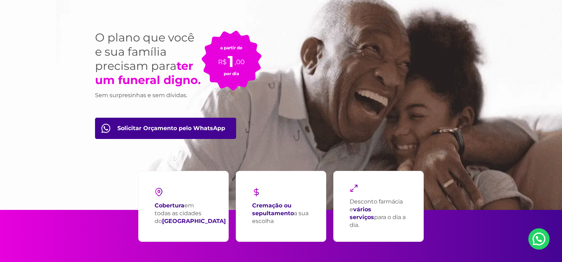
drag, startPoint x: 297, startPoint y: 221, endPoint x: 252, endPoint y: 209, distance: 46.8
click at [252, 209] on div "Cremação ou sepultamento a sua escolha" at bounding box center [281, 206] width 90 height 71
click at [252, 208] on strong "Cremação ou sepultamento" at bounding box center [273, 209] width 42 height 15
drag, startPoint x: 252, startPoint y: 208, endPoint x: 306, endPoint y: 225, distance: 57.2
click at [306, 225] on div "Cremação ou sepultamento a sua escolha" at bounding box center [281, 206] width 90 height 71
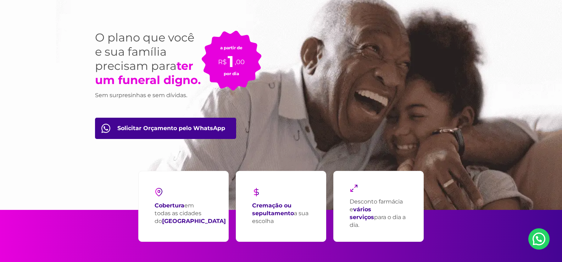
click at [306, 225] on div "Cremação ou sepultamento a sua escolha" at bounding box center [281, 206] width 90 height 71
drag, startPoint x: 306, startPoint y: 225, endPoint x: 248, endPoint y: 200, distance: 63.8
click at [248, 200] on div "Cremação ou sepultamento a sua escolha" at bounding box center [281, 206] width 90 height 71
click at [260, 208] on strong "Cremação ou sepultamento" at bounding box center [273, 209] width 42 height 15
click at [159, 203] on strong "Cobertura" at bounding box center [169, 205] width 30 height 7
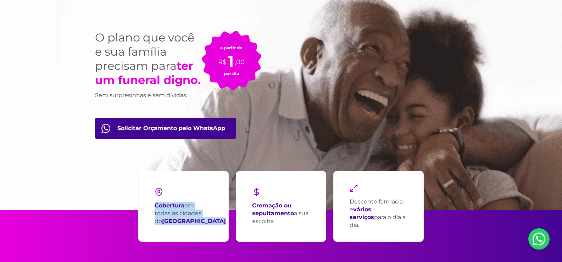
drag, startPoint x: 159, startPoint y: 203, endPoint x: 201, endPoint y: 220, distance: 44.8
click at [201, 220] on p "Cobertura em todas as cidades do [GEOGRAPHIC_DATA]" at bounding box center [189, 213] width 71 height 23
drag, startPoint x: 201, startPoint y: 220, endPoint x: 155, endPoint y: 203, distance: 48.6
click at [155, 203] on p "Cobertura em todas as cidades do [GEOGRAPHIC_DATA]" at bounding box center [189, 213] width 71 height 23
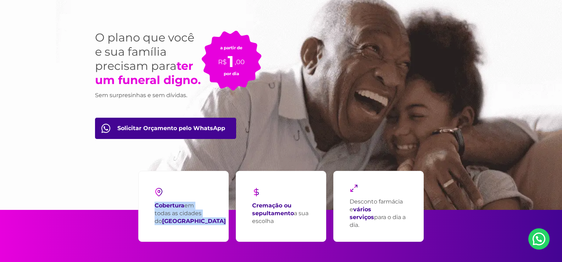
click at [155, 203] on strong "Cobertura" at bounding box center [169, 205] width 30 height 7
drag, startPoint x: 155, startPoint y: 203, endPoint x: 196, endPoint y: 220, distance: 43.7
click at [196, 220] on p "Cobertura em todas as cidades do [GEOGRAPHIC_DATA]" at bounding box center [189, 213] width 71 height 23
drag, startPoint x: 196, startPoint y: 220, endPoint x: 167, endPoint y: 206, distance: 31.9
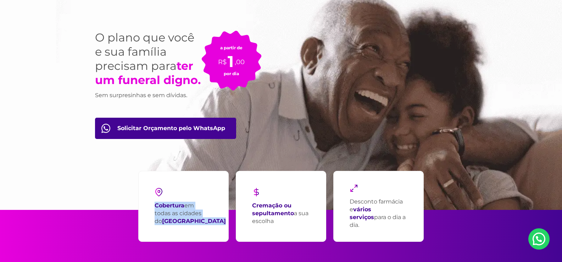
click at [167, 206] on p "Cobertura em todas as cidades do [GEOGRAPHIC_DATA]" at bounding box center [189, 213] width 71 height 23
click at [167, 206] on strong "Cobertura" at bounding box center [169, 205] width 30 height 7
drag, startPoint x: 167, startPoint y: 206, endPoint x: 186, endPoint y: 218, distance: 22.3
click at [186, 218] on p "Cobertura em todas as cidades do [GEOGRAPHIC_DATA]" at bounding box center [189, 213] width 71 height 23
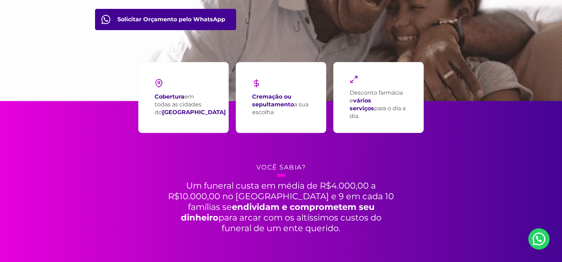
scroll to position [213, 0]
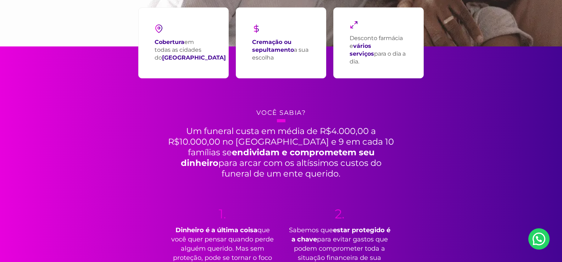
click at [176, 45] on strong "Cobertura" at bounding box center [169, 42] width 30 height 7
drag, startPoint x: 176, startPoint y: 45, endPoint x: 200, endPoint y: 64, distance: 31.3
click at [200, 64] on div "Cobertura em todas as cidades do [GEOGRAPHIC_DATA]" at bounding box center [183, 42] width 90 height 71
click at [262, 39] on strong "Cremação ou sepultamento" at bounding box center [273, 46] width 42 height 15
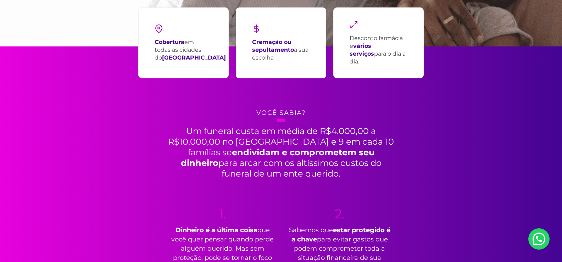
drag, startPoint x: 262, startPoint y: 38, endPoint x: 298, endPoint y: 63, distance: 44.0
click at [298, 63] on div "Cremação ou sepultamento a sua escolha" at bounding box center [281, 42] width 90 height 71
click at [300, 59] on p "Cremação ou sepultamento a sua escolha" at bounding box center [281, 49] width 58 height 23
click at [358, 38] on p "Desconto farmácia e vários serviços para o dia a dia." at bounding box center [378, 49] width 58 height 31
click at [358, 39] on p "Desconto farmácia e vários serviços para o dia a dia." at bounding box center [378, 49] width 58 height 31
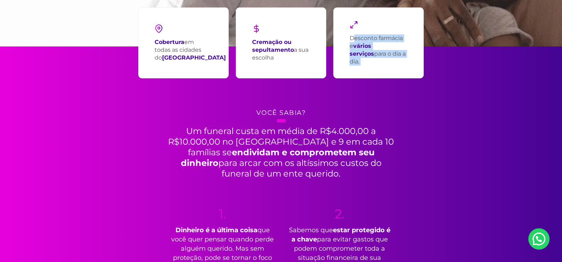
drag, startPoint x: 358, startPoint y: 39, endPoint x: 404, endPoint y: 63, distance: 51.8
click at [404, 63] on div "Desconto farmácia e vários serviços para o dia a dia." at bounding box center [378, 42] width 90 height 71
drag, startPoint x: 398, startPoint y: 60, endPoint x: 157, endPoint y: 26, distance: 243.3
click at [157, 26] on div "Cobertura em todas as cidades do [GEOGRAPHIC_DATA] Cremação ou sepultamento a s…" at bounding box center [281, 43] width 372 height 78
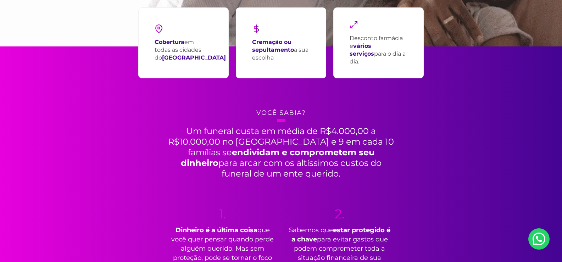
click at [152, 39] on div "Cobertura em todas as cidades do [GEOGRAPHIC_DATA]" at bounding box center [183, 42] width 90 height 71
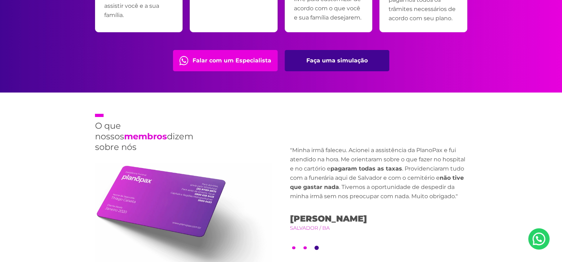
scroll to position [1524, 0]
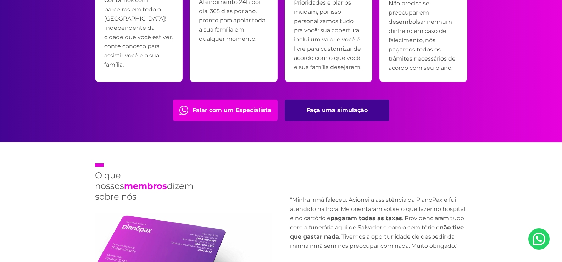
click at [228, 203] on div "O que nossos membros dizem sobre nós Previous "Minha irmã faleceu. Acionei a as…" at bounding box center [281, 248] width 383 height 212
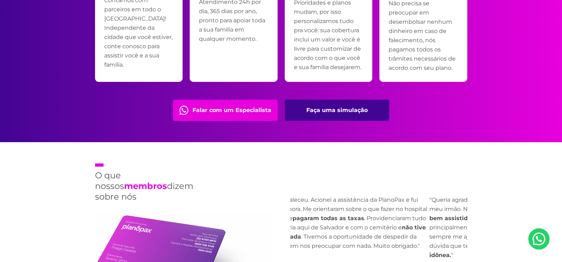
drag, startPoint x: 380, startPoint y: 241, endPoint x: 323, endPoint y: 235, distance: 57.3
click at [339, 238] on p ""Minha irmã faleceu. Acionei a assistência da PlanoPax e fui atendido na hora. …" at bounding box center [340, 222] width 177 height 55
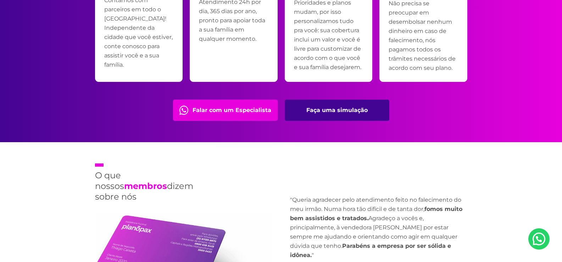
drag, startPoint x: 404, startPoint y: 210, endPoint x: 314, endPoint y: 212, distance: 90.0
click at [329, 215] on p ""Queria agradecer pelo atendimento feito no falecimento do meu irmão. Numa hora…" at bounding box center [378, 227] width 177 height 64
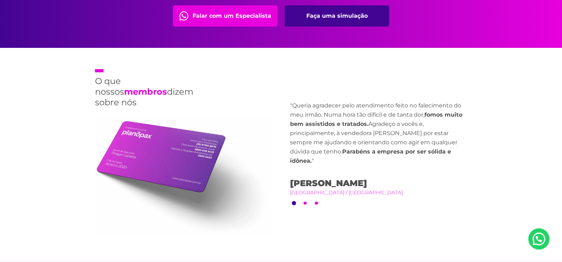
scroll to position [1665, 0]
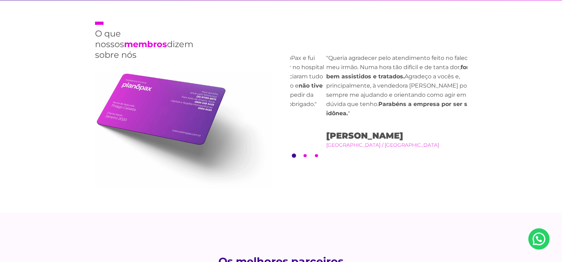
drag, startPoint x: 422, startPoint y: 100, endPoint x: 433, endPoint y: 97, distance: 10.9
click at [432, 98] on p ""Queria agradecer pelo atendimento feito no falecimento do meu irmão. Numa hora…" at bounding box center [414, 86] width 177 height 64
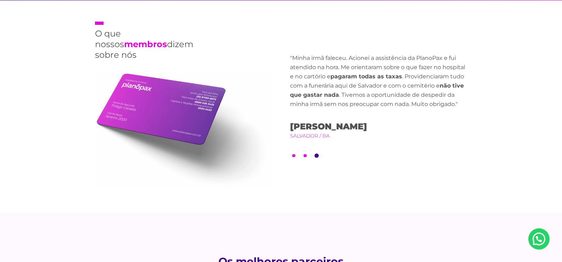
drag, startPoint x: 396, startPoint y: 89, endPoint x: 444, endPoint y: 101, distance: 49.8
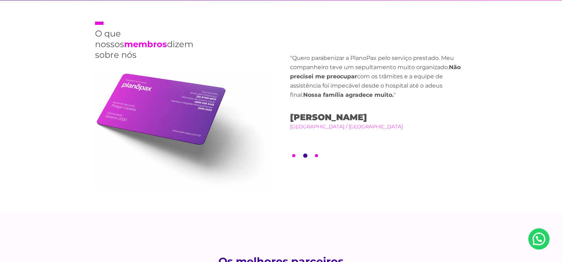
drag, startPoint x: 389, startPoint y: 96, endPoint x: 429, endPoint y: 107, distance: 42.0
click at [429, 107] on div ""Quero parabenizar a PlanoPax pelo serviço prestado. Meu companheiro teve um se…" at bounding box center [378, 92] width 177 height 77
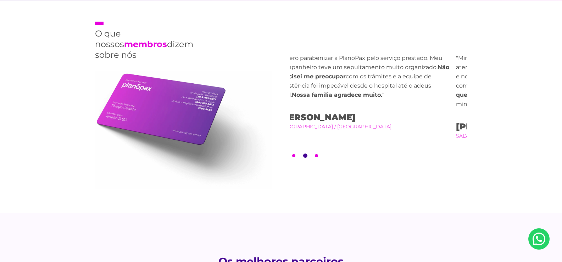
drag, startPoint x: 368, startPoint y: 105, endPoint x: 294, endPoint y: 113, distance: 75.3
click at [304, 116] on div ""Quero parabenizar a PlanoPax pelo serviço prestado. Meu companheiro teve um se…" at bounding box center [366, 92] width 177 height 77
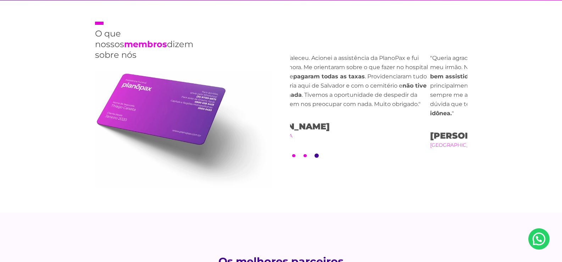
drag, startPoint x: 348, startPoint y: 128, endPoint x: 309, endPoint y: 128, distance: 39.0
click at [309, 128] on span "[PERSON_NAME]" at bounding box center [341, 126] width 177 height 11
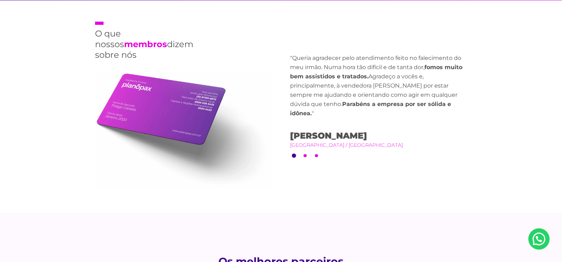
drag, startPoint x: 402, startPoint y: 99, endPoint x: 368, endPoint y: 103, distance: 33.5
click at [380, 103] on p ""Queria agradecer pelo atendimento feito no falecimento do meu irmão. Numa hora…" at bounding box center [378, 86] width 177 height 64
drag, startPoint x: 371, startPoint y: 104, endPoint x: 300, endPoint y: 104, distance: 71.6
click at [300, 104] on p ""Queria agradecer pelo atendimento feito no falecimento do meu irmão. Numa hora…" at bounding box center [378, 86] width 177 height 64
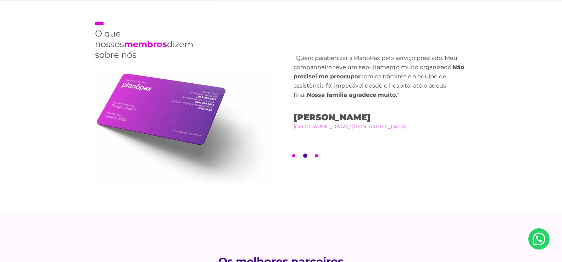
drag, startPoint x: 332, startPoint y: 105, endPoint x: 360, endPoint y: 99, distance: 28.8
click at [360, 99] on div ""Quero parabenizar a PlanoPax pelo serviço prestado. Meu companheiro teve um se…" at bounding box center [381, 92] width 177 height 77
drag, startPoint x: 440, startPoint y: 88, endPoint x: 455, endPoint y: 83, distance: 15.2
click at [447, 86] on p ""Quero parabenizar a PlanoPax pelo serviço prestado. Meu companheiro teve um se…" at bounding box center [378, 77] width 177 height 46
drag, startPoint x: 412, startPoint y: 92, endPoint x: 418, endPoint y: 94, distance: 6.5
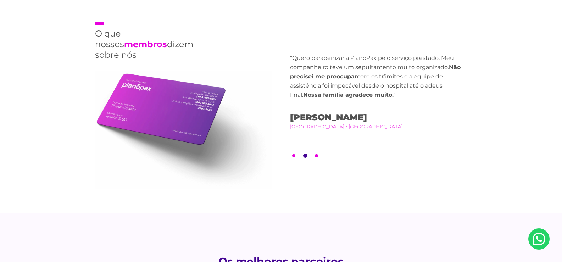
click at [418, 94] on p ""Quero parabenizar a PlanoPax pelo serviço prestado. Meu companheiro teve um se…" at bounding box center [378, 77] width 177 height 46
click at [424, 114] on div ""Quero parabenizar a PlanoPax pelo serviço prestado. Meu companheiro teve um se…" at bounding box center [378, 92] width 177 height 77
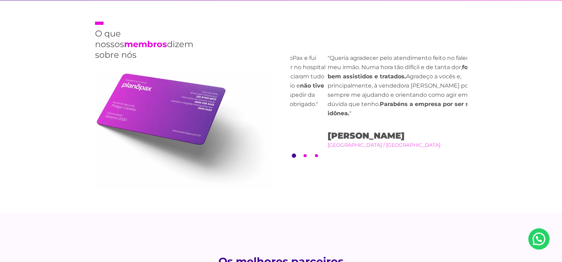
drag, startPoint x: 345, startPoint y: 111, endPoint x: 391, endPoint y: 117, distance: 46.1
click at [390, 117] on div ""Queria agradecer pelo atendimento feito no falecimento do meu irmão. Numa hora…" at bounding box center [415, 101] width 177 height 95
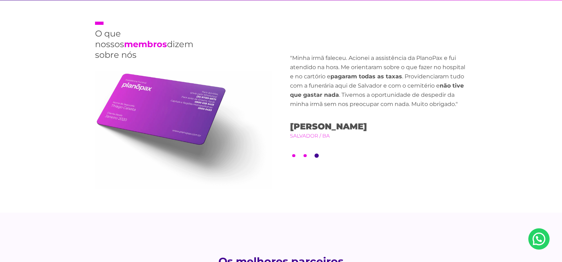
drag, startPoint x: 393, startPoint y: 118, endPoint x: 289, endPoint y: 114, distance: 103.9
click at [299, 112] on div ""Minha irmã faleceu. Acionei a assistência da PlanoPax e fui atendido na hora. …" at bounding box center [378, 97] width 177 height 86
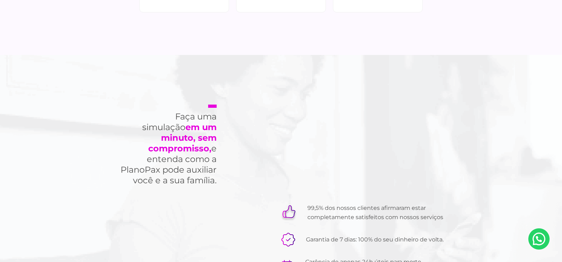
scroll to position [2055, 0]
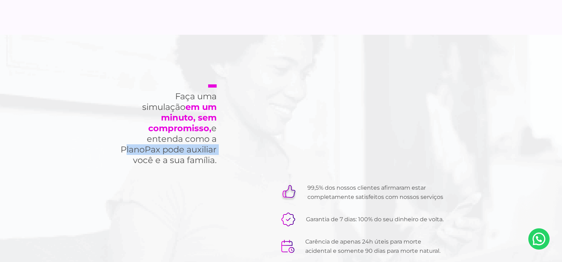
drag, startPoint x: 125, startPoint y: 136, endPoint x: 121, endPoint y: 136, distance: 3.9
click at [121, 136] on div "Faça uma simulação em um minuto, sem compromisso, e entenda como a PlanoPax pod…" at bounding box center [281, 170] width 338 height 270
click at [121, 136] on h2 "Faça uma simulação em um minuto, sem compromisso, e entenda como a PlanoPax pod…" at bounding box center [166, 124] width 99 height 81
drag, startPoint x: 121, startPoint y: 136, endPoint x: 214, endPoint y: 118, distance: 94.6
click at [241, 146] on div "Faça uma simulação em um minuto, sem compromisso, e entenda como a PlanoPax pod…" at bounding box center [281, 170] width 338 height 270
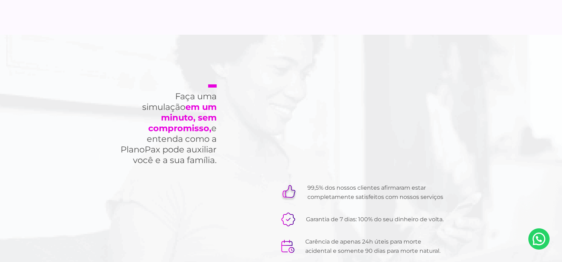
click at [130, 89] on h2 "Faça uma simulação em um minuto, sem compromisso, e entenda como a PlanoPax pod…" at bounding box center [166, 124] width 99 height 81
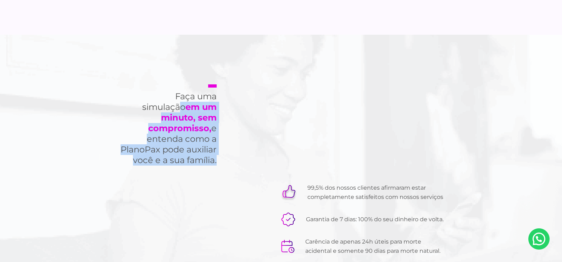
drag, startPoint x: 130, startPoint y: 89, endPoint x: 241, endPoint y: 147, distance: 125.4
click at [241, 147] on div "Faça uma simulação em um minuto, sem compromisso, e entenda como a PlanoPax pod…" at bounding box center [281, 170] width 338 height 270
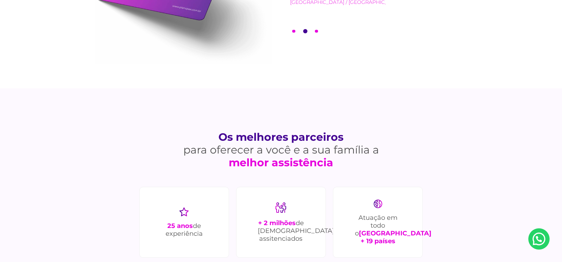
scroll to position [1736, 0]
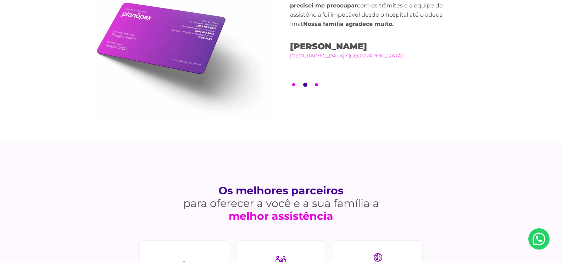
drag, startPoint x: 472, startPoint y: 40, endPoint x: 490, endPoint y: 43, distance: 18.3
click at [490, 43] on section "O que nossos membros dizem sobre nós Previous "Minha irmã faleceu. Acionei a as…" at bounding box center [281, 35] width 562 height 212
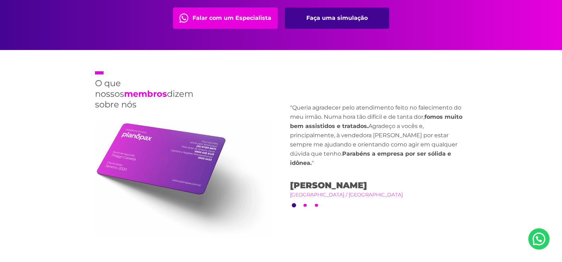
scroll to position [1559, 0]
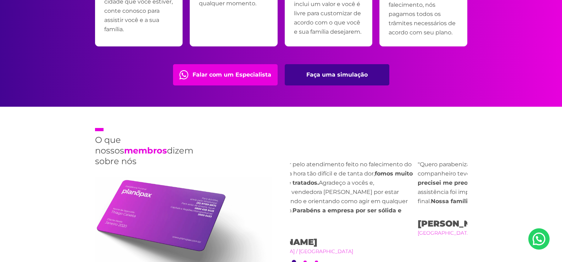
drag, startPoint x: 343, startPoint y: 200, endPoint x: 389, endPoint y: 194, distance: 46.5
click at [389, 194] on p ""Queria agradecer pelo atendimento feito no falecimento do meu irmão. Numa hora…" at bounding box center [328, 192] width 177 height 64
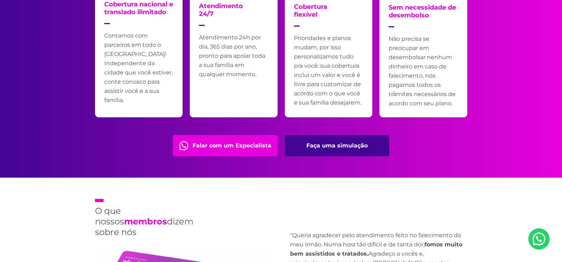
scroll to position [1346, 0]
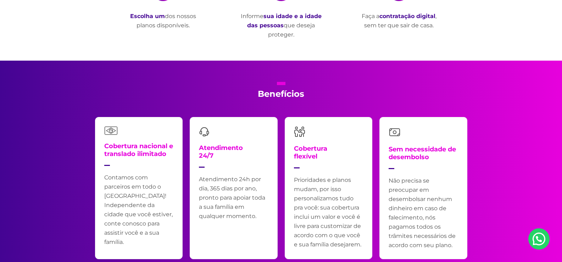
click at [275, 95] on h2 "Benefícios" at bounding box center [281, 90] width 46 height 17
drag, startPoint x: 275, startPoint y: 95, endPoint x: 265, endPoint y: 87, distance: 12.6
click at [265, 87] on h2 "Benefícios" at bounding box center [281, 90] width 46 height 17
click at [269, 93] on h2 "Benefícios" at bounding box center [281, 90] width 46 height 17
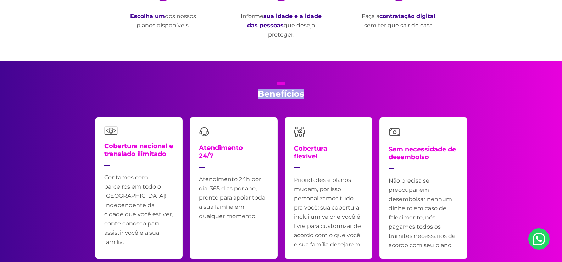
drag, startPoint x: 269, startPoint y: 93, endPoint x: 297, endPoint y: 97, distance: 28.6
click at [296, 97] on h2 "Benefícios" at bounding box center [281, 90] width 46 height 17
click at [297, 97] on h2 "Benefícios" at bounding box center [281, 90] width 46 height 17
click at [308, 97] on div "Benefícios Cobertura nacional e translado ilimitado Contamos com parceiros em t…" at bounding box center [281, 190] width 383 height 259
click at [289, 92] on h2 "Benefícios" at bounding box center [281, 90] width 46 height 17
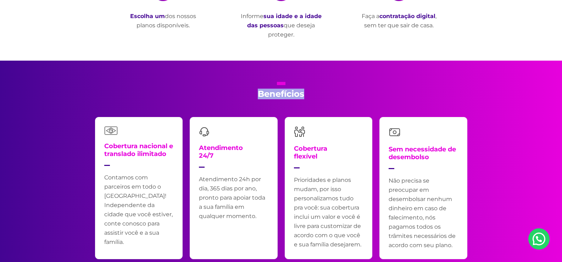
click at [289, 91] on h2 "Benefícios" at bounding box center [281, 90] width 46 height 17
click at [299, 85] on h2 "Benefícios" at bounding box center [281, 90] width 46 height 17
click at [295, 96] on h2 "Benefícios" at bounding box center [281, 90] width 46 height 17
click at [307, 96] on div "Benefícios Cobertura nacional e translado ilimitado Contamos com parceiros em t…" at bounding box center [281, 190] width 383 height 259
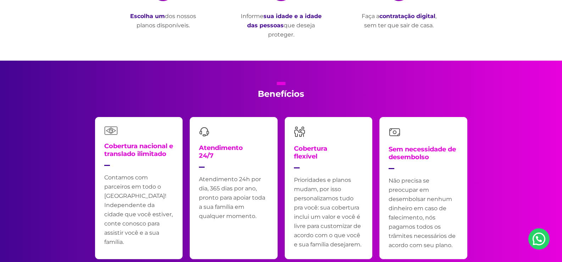
click at [304, 97] on div "Benefícios Cobertura nacional e translado ilimitado Contamos com parceiros em t…" at bounding box center [281, 190] width 383 height 259
click at [294, 92] on h2 "Benefícios" at bounding box center [281, 90] width 46 height 17
drag, startPoint x: 294, startPoint y: 92, endPoint x: 320, endPoint y: 84, distance: 26.4
click at [298, 91] on h2 "Benefícios" at bounding box center [281, 90] width 46 height 17
click at [320, 84] on div "Benefícios Cobertura nacional e translado ilimitado Contamos com parceiros em t…" at bounding box center [281, 190] width 383 height 259
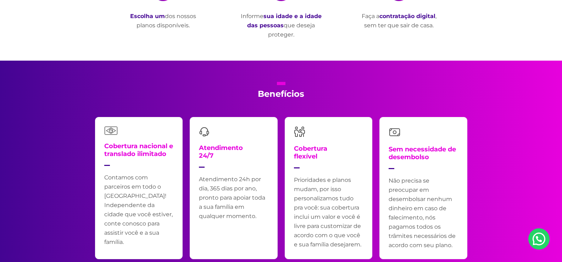
click at [275, 97] on h2 "Benefícios" at bounding box center [281, 90] width 46 height 17
click at [354, 83] on div "Benefícios Cobertura nacional e translado ilimitado Contamos com parceiros em t…" at bounding box center [281, 190] width 383 height 259
click at [122, 149] on h4 "Cobertura nacional e translado ilimitado" at bounding box center [138, 154] width 69 height 24
drag, startPoint x: 122, startPoint y: 149, endPoint x: 167, endPoint y: 152, distance: 44.7
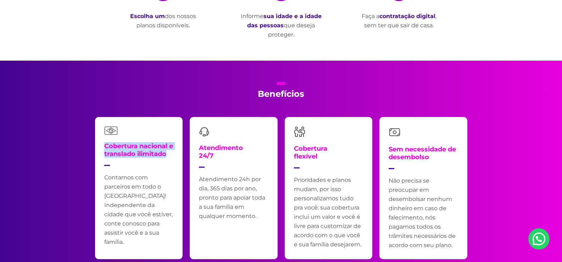
click at [167, 152] on h4 "Cobertura nacional e translado ilimitado" at bounding box center [138, 154] width 69 height 24
drag, startPoint x: 167, startPoint y: 152, endPoint x: 112, endPoint y: 149, distance: 54.6
click at [112, 149] on h4 "Cobertura nacional e translado ilimitado" at bounding box center [138, 154] width 69 height 24
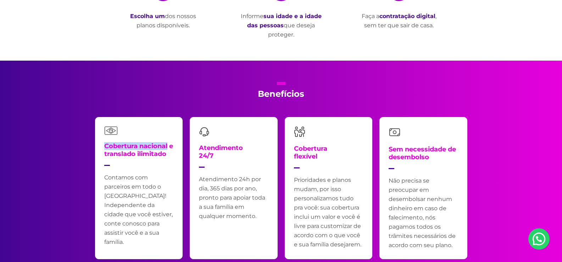
drag, startPoint x: 112, startPoint y: 149, endPoint x: 171, endPoint y: 147, distance: 59.2
click at [171, 147] on h4 "Cobertura nacional e translado ilimitado" at bounding box center [138, 154] width 69 height 24
click at [167, 152] on h4 "Cobertura nacional e translado ilimitado" at bounding box center [138, 154] width 69 height 24
drag, startPoint x: 167, startPoint y: 152, endPoint x: 84, endPoint y: 145, distance: 82.9
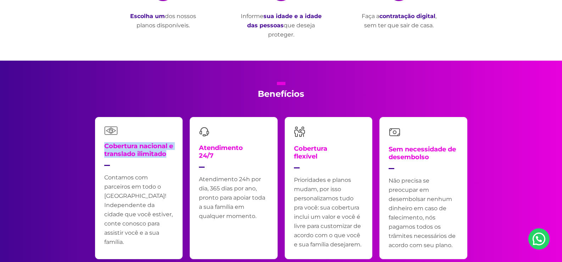
click at [84, 145] on section "Benefícios Cobertura nacional e translado ilimitado Contamos com parceiros em t…" at bounding box center [281, 190] width 562 height 259
click at [108, 145] on h4 "Cobertura nacional e translado ilimitado" at bounding box center [138, 154] width 69 height 24
drag, startPoint x: 108, startPoint y: 145, endPoint x: 161, endPoint y: 151, distance: 53.2
click at [161, 151] on h4 "Cobertura nacional e translado ilimitado" at bounding box center [138, 154] width 69 height 24
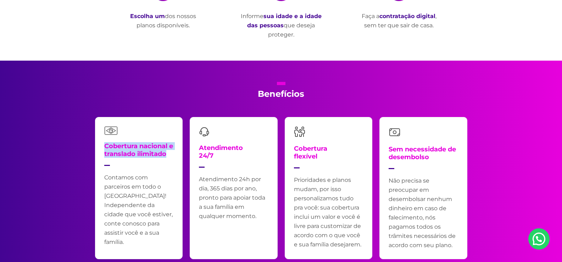
drag, startPoint x: 161, startPoint y: 151, endPoint x: 120, endPoint y: 146, distance: 41.8
click at [120, 146] on h4 "Cobertura nacional e translado ilimitado" at bounding box center [138, 154] width 69 height 24
drag, startPoint x: 120, startPoint y: 146, endPoint x: 170, endPoint y: 158, distance: 52.2
click at [170, 158] on h4 "Cobertura nacional e translado ilimitado" at bounding box center [138, 154] width 69 height 24
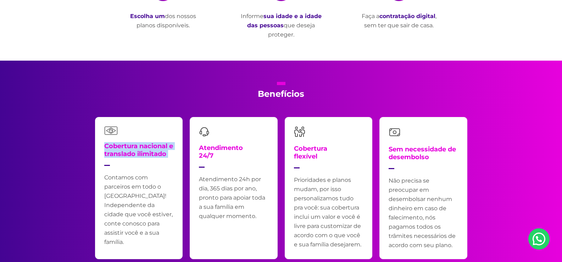
click at [170, 154] on h4 "Cobertura nacional e translado ilimitado" at bounding box center [138, 154] width 69 height 24
drag, startPoint x: 170, startPoint y: 154, endPoint x: 114, endPoint y: 146, distance: 56.6
click at [114, 146] on h4 "Cobertura nacional e translado ilimitado" at bounding box center [138, 154] width 69 height 24
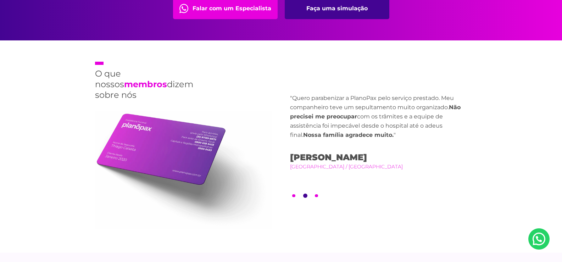
scroll to position [1630, 0]
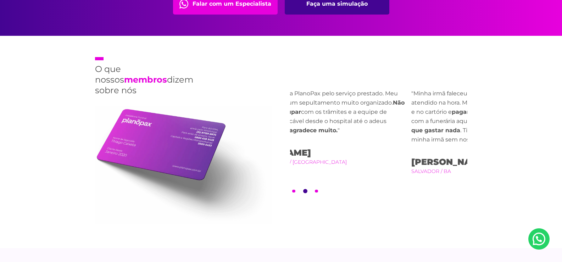
drag, startPoint x: 327, startPoint y: 153, endPoint x: 264, endPoint y: 145, distance: 63.9
click at [264, 145] on div "O que nossos membros dizem sobre nós Previous "Minha irmã faleceu. Acionei a as…" at bounding box center [281, 142] width 383 height 212
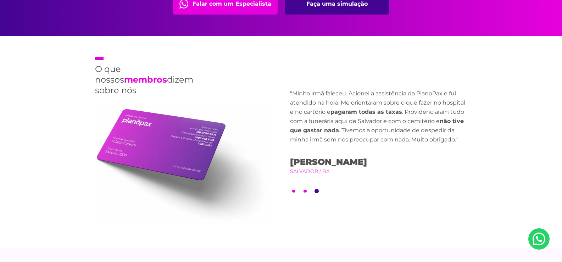
drag, startPoint x: 354, startPoint y: 134, endPoint x: 299, endPoint y: 142, distance: 55.2
click at [299, 142] on p ""Minha irmã faleceu. Acionei a assistência da PlanoPax e fui atendido na hora. …" at bounding box center [378, 116] width 177 height 55
drag, startPoint x: 362, startPoint y: 138, endPoint x: 278, endPoint y: 135, distance: 83.7
click at [283, 137] on div "O que nossos membros dizem sobre nós Previous "Minha irmã faleceu. Acionei a as…" at bounding box center [281, 142] width 383 height 212
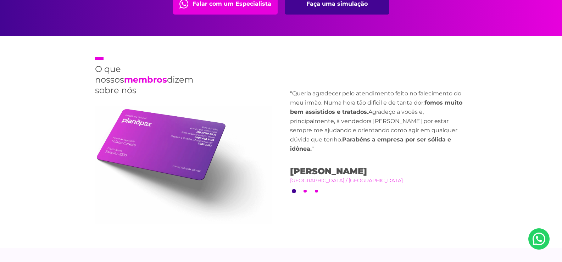
drag, startPoint x: 353, startPoint y: 140, endPoint x: 194, endPoint y: 129, distance: 159.5
click at [200, 131] on div "O que nossos membros dizem sobre nós Previous "Minha irmã faleceu. Acionei a as…" at bounding box center [281, 142] width 383 height 212
drag, startPoint x: 329, startPoint y: 134, endPoint x: 230, endPoint y: 134, distance: 98.9
click at [243, 134] on div "O que nossos membros dizem sobre nós Previous "Minha irmã faleceu. Acionei a as…" at bounding box center [281, 142] width 383 height 212
drag, startPoint x: 407, startPoint y: 138, endPoint x: 214, endPoint y: 130, distance: 194.0
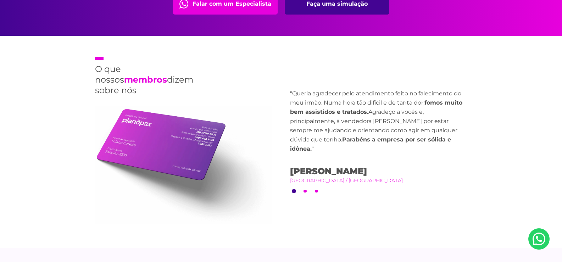
click at [232, 136] on div "O que nossos membros dizem sobre nós Previous "Minha irmã faleceu. Acionei a as…" at bounding box center [281, 142] width 383 height 212
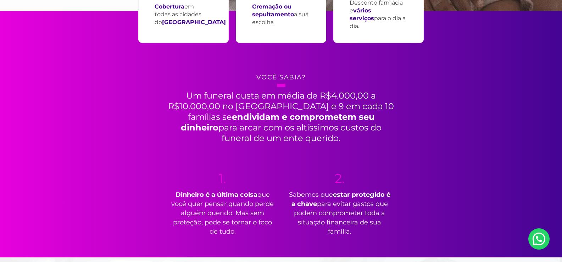
scroll to position [106, 0]
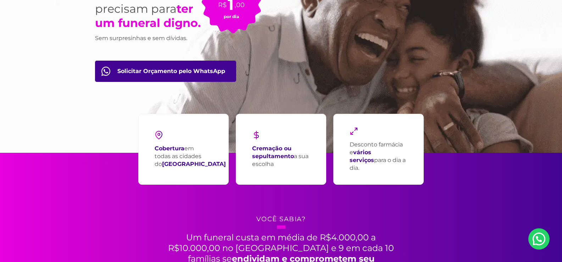
click at [153, 152] on div "Cobertura em todas as cidades do [GEOGRAPHIC_DATA]" at bounding box center [183, 149] width 90 height 71
drag, startPoint x: 153, startPoint y: 152, endPoint x: 176, endPoint y: 164, distance: 26.6
click at [176, 164] on div "Cobertura em todas as cidades do [GEOGRAPHIC_DATA]" at bounding box center [183, 149] width 90 height 71
click at [176, 165] on strong "[GEOGRAPHIC_DATA]" at bounding box center [194, 164] width 64 height 7
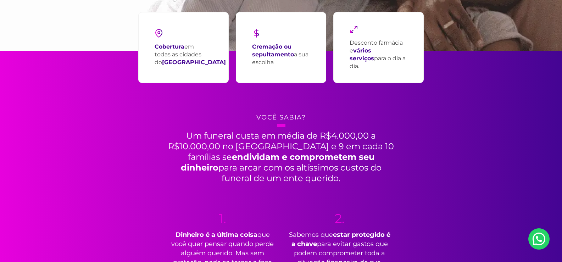
scroll to position [248, 0]
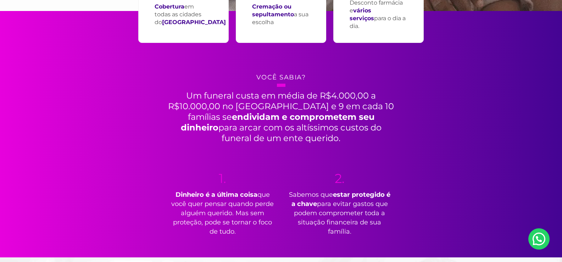
click at [192, 96] on h2 "Um funeral custa em média de R$4.000,00 a R$10.000,00 no [GEOGRAPHIC_DATA] e 9 …" at bounding box center [281, 114] width 230 height 60
drag, startPoint x: 192, startPoint y: 96, endPoint x: 294, endPoint y: 141, distance: 112.0
click at [294, 141] on h2 "Um funeral custa em média de R$4.000,00 a R$10.000,00 no [GEOGRAPHIC_DATA] e 9 …" at bounding box center [281, 114] width 230 height 60
drag, startPoint x: 294, startPoint y: 141, endPoint x: 118, endPoint y: 85, distance: 185.2
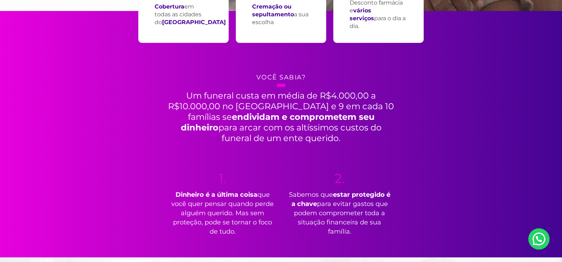
click at [118, 85] on div "Cobertura em todas as cidades do [GEOGRAPHIC_DATA] Cremação ou sepultamento a s…" at bounding box center [281, 134] width 383 height 246
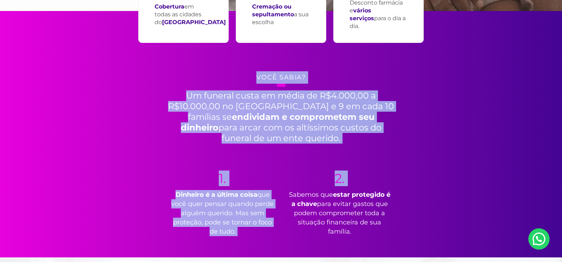
drag, startPoint x: 118, startPoint y: 85, endPoint x: 514, endPoint y: 176, distance: 407.3
click at [514, 176] on section "Cobertura em todas as cidades do Brasil Cremação ou sepultamento a sua escolha …" at bounding box center [281, 134] width 562 height 246
click at [506, 154] on section "Cobertura em todas as cidades do Brasil Cremação ou sepultamento a sua escolha …" at bounding box center [281, 134] width 562 height 246
